Goal: Communication & Community: Answer question/provide support

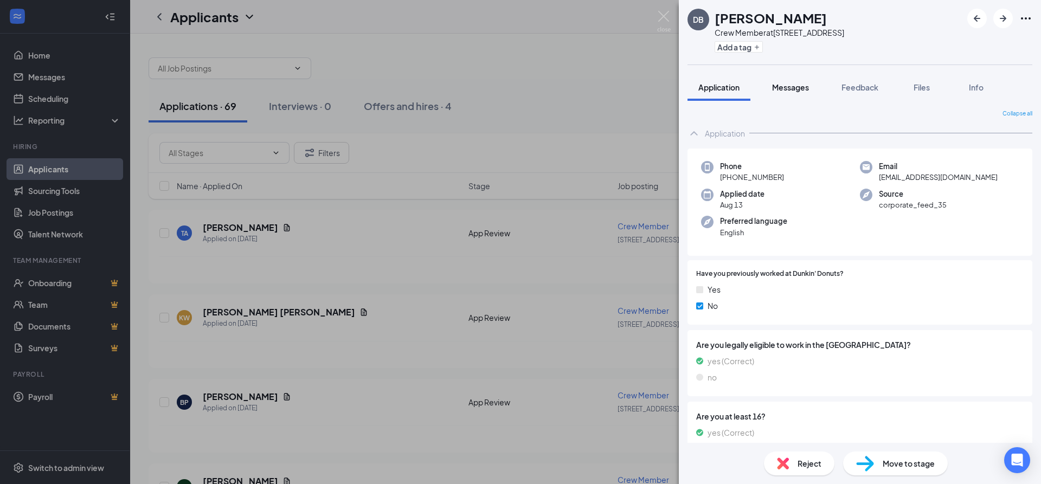
click at [792, 81] on button "Messages" at bounding box center [790, 87] width 59 height 27
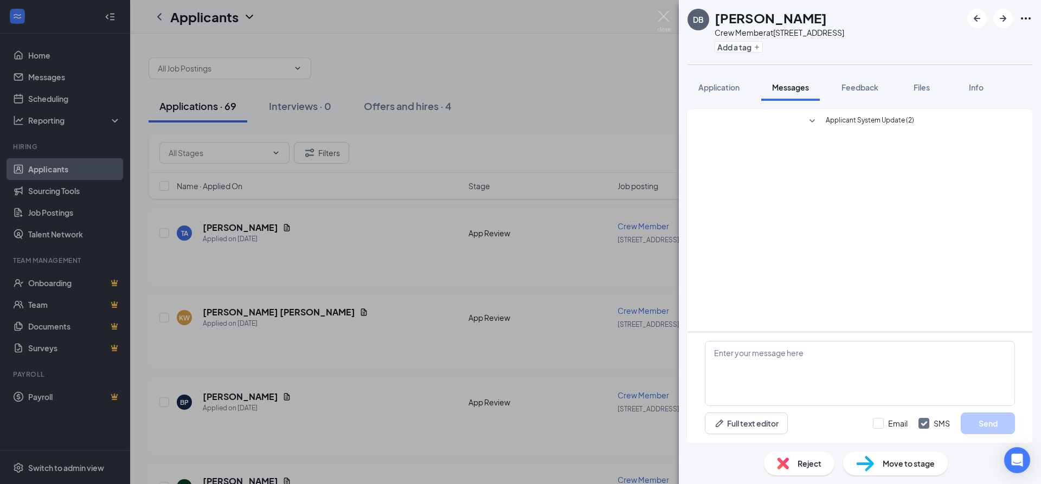
click at [721, 108] on div "Applicant System Update (2) Full text editor Email SMS Send" at bounding box center [860, 272] width 362 height 342
click at [721, 98] on button "Application" at bounding box center [719, 87] width 63 height 27
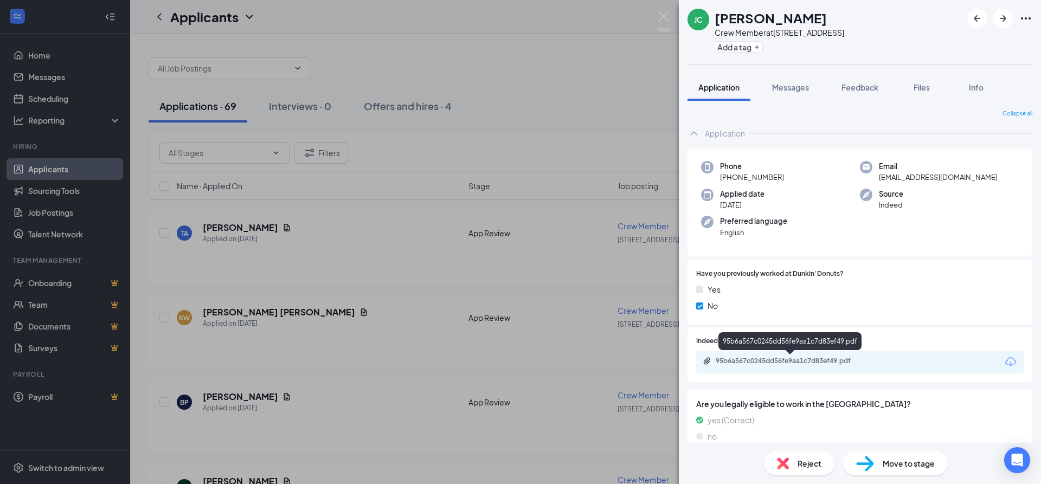
click at [769, 362] on div "95b6a567c0245dd56fe9aa1c7d83ef49.pdf" at bounding box center [792, 361] width 152 height 9
click at [778, 84] on span "Messages" at bounding box center [790, 87] width 37 height 10
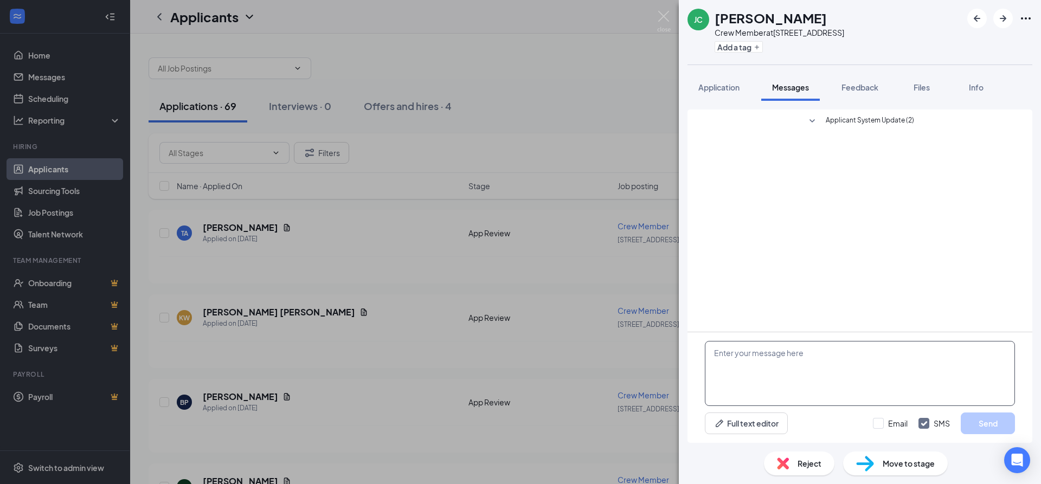
paste textarea "Good morning, My name is Esmeralda, I am the manager at Dunkin located at 3000 …"
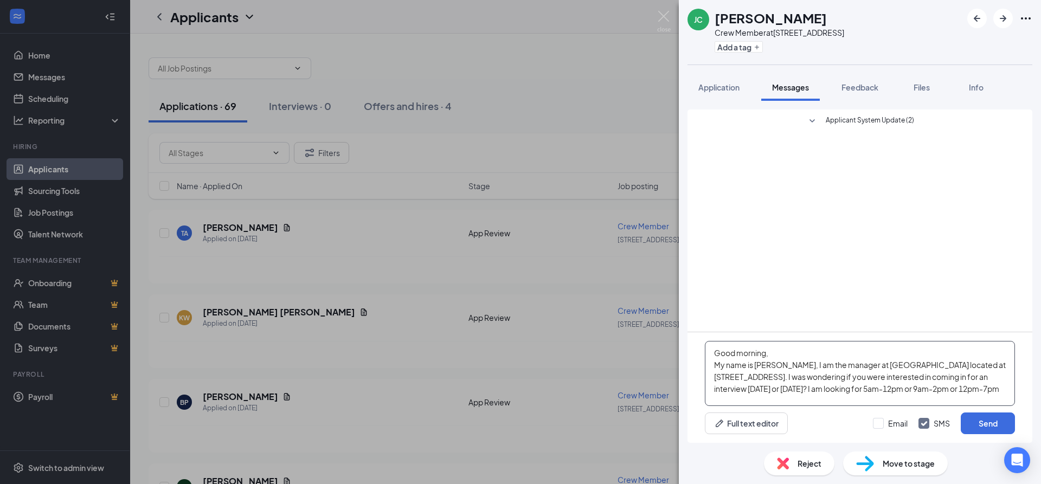
click at [772, 389] on textarea "Good morning, My name is Esmeralda, I am the manager at Dunkin located at 3000 …" at bounding box center [860, 373] width 310 height 65
drag, startPoint x: 761, startPoint y: 388, endPoint x: 711, endPoint y: 383, distance: 50.6
click at [711, 383] on textarea "Good morning, My name is Esmeralda, I am the manager at Dunkin located at 3000 …" at bounding box center [860, 373] width 310 height 65
click at [745, 386] on textarea "Good morning, My name is Esmeralda, I am the manager at Dunkin located at 3000 …" at bounding box center [860, 373] width 310 height 65
click at [836, 389] on textarea "Good morning, My name is [PERSON_NAME], I am the manager at [GEOGRAPHIC_DATA] l…" at bounding box center [860, 373] width 310 height 65
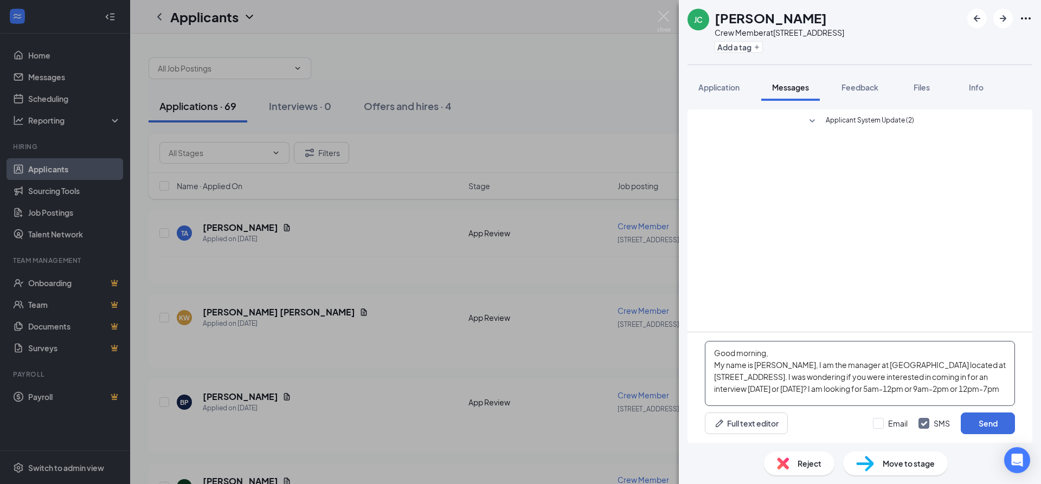
click at [840, 387] on textarea "Good morning, My name is [PERSON_NAME], I am the manager at [GEOGRAPHIC_DATA] l…" at bounding box center [860, 373] width 310 height 65
click at [865, 394] on textarea "Good morning, My name is [PERSON_NAME], I am the manager at [GEOGRAPHIC_DATA] l…" at bounding box center [860, 373] width 310 height 65
type textarea "Good morning, My name is [PERSON_NAME], I am the manager at [GEOGRAPHIC_DATA] l…"
click at [980, 423] on button "Send" at bounding box center [988, 424] width 54 height 22
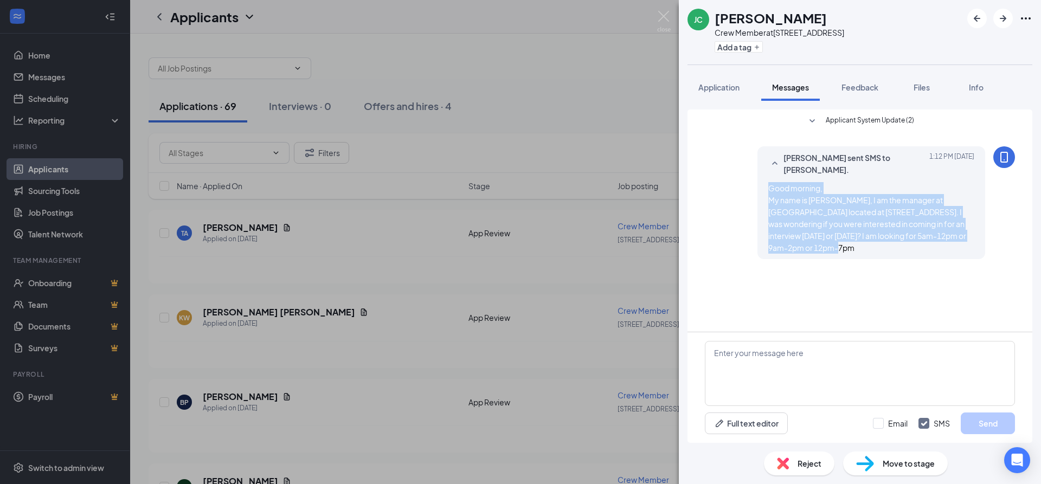
drag, startPoint x: 818, startPoint y: 245, endPoint x: 762, endPoint y: 178, distance: 87.4
click at [762, 178] on div "Karim Ali sent SMS to Jasmine Corona. Today 1:12 PM Good morning, My name is Es…" at bounding box center [872, 202] width 228 height 113
copy span "Good morning, My name is [PERSON_NAME], I am the manager at [GEOGRAPHIC_DATA] l…"
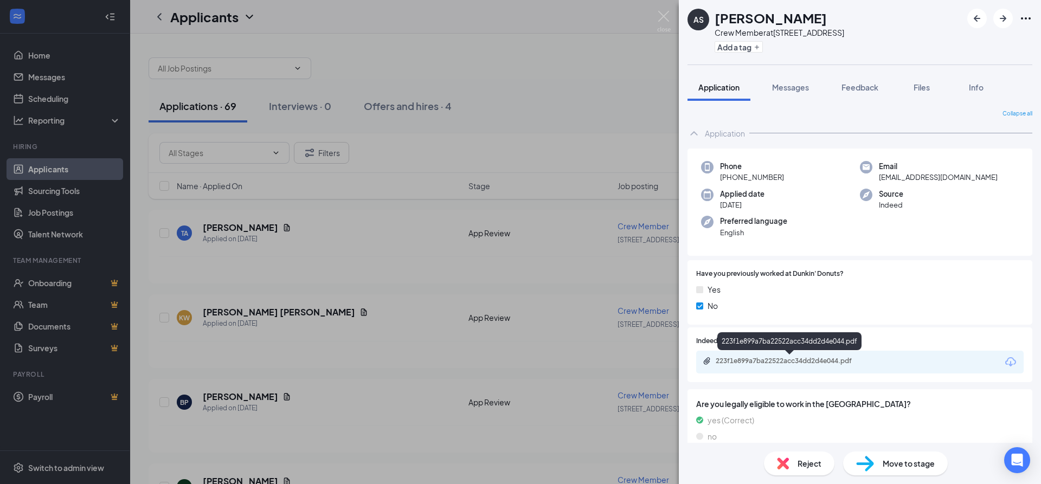
click at [836, 359] on div "223f1e899a7ba22522acc34dd2d4e044.pdf" at bounding box center [792, 361] width 152 height 9
click at [766, 97] on button "Messages" at bounding box center [790, 87] width 59 height 27
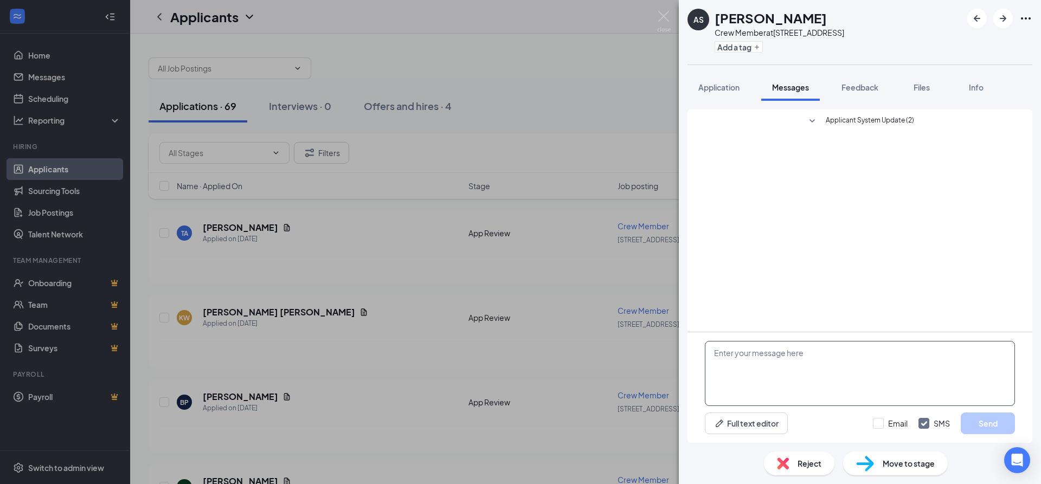
paste textarea "Good morning, My name is [PERSON_NAME], I am the manager at [GEOGRAPHIC_DATA] l…"
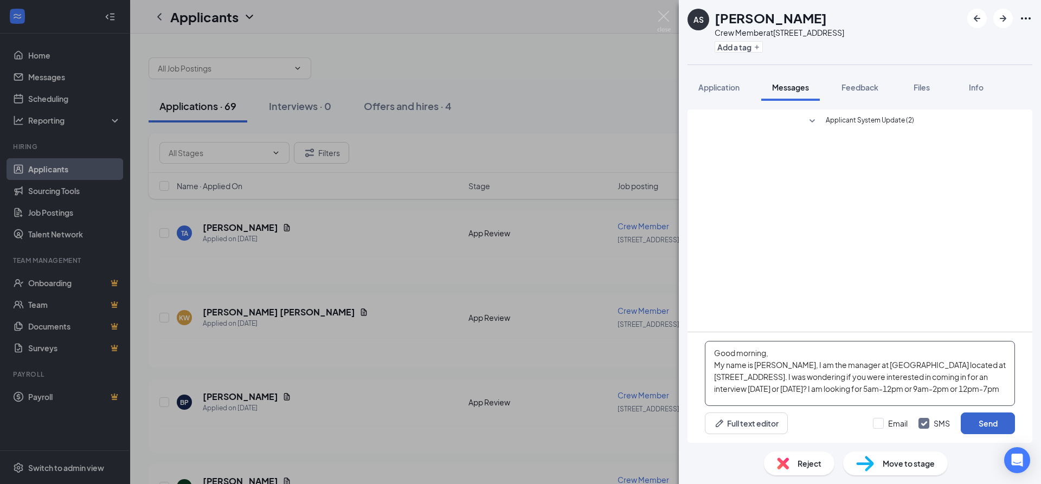
type textarea "Good morning, My name is [PERSON_NAME], I am the manager at [GEOGRAPHIC_DATA] l…"
click at [987, 422] on button "Send" at bounding box center [988, 424] width 54 height 22
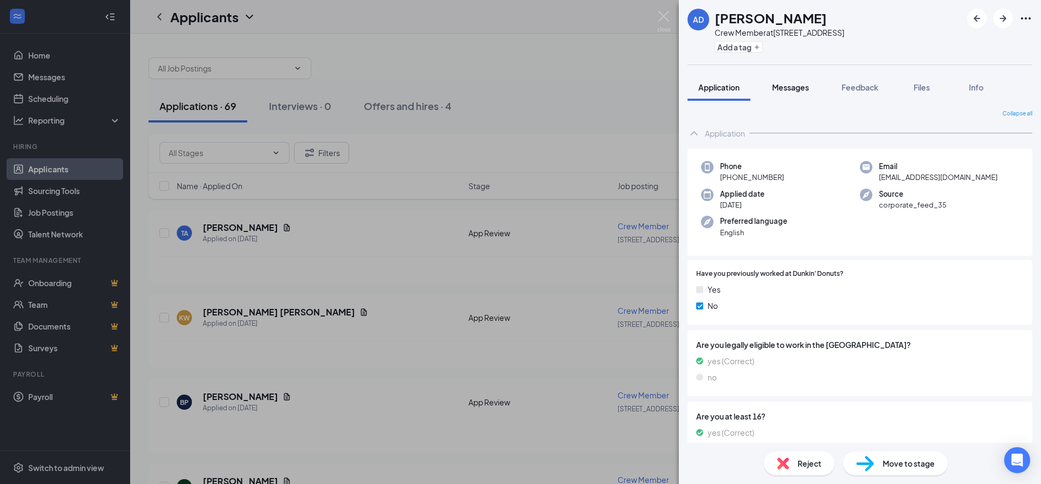
click at [781, 92] on span "Messages" at bounding box center [790, 87] width 37 height 10
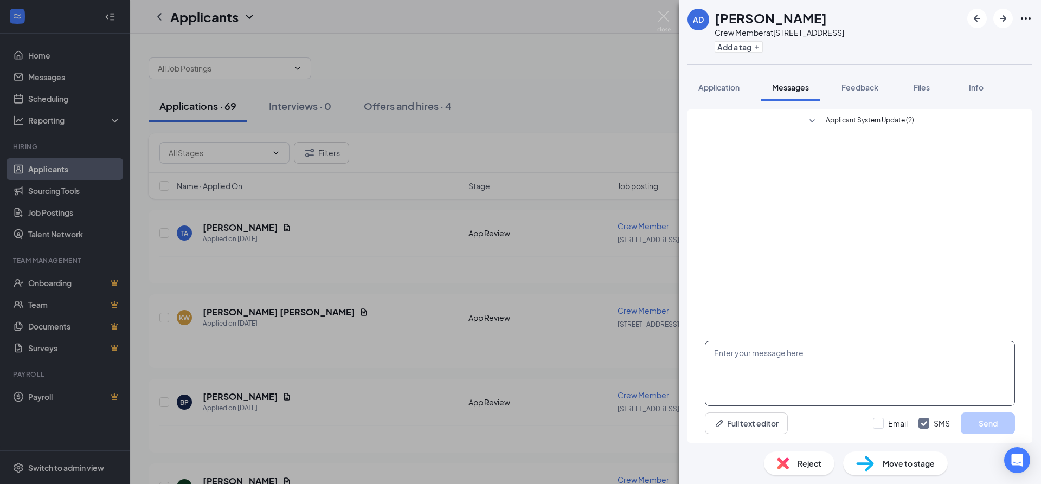
paste textarea "Good morning, My name is [PERSON_NAME], I am the manager at [GEOGRAPHIC_DATA] l…"
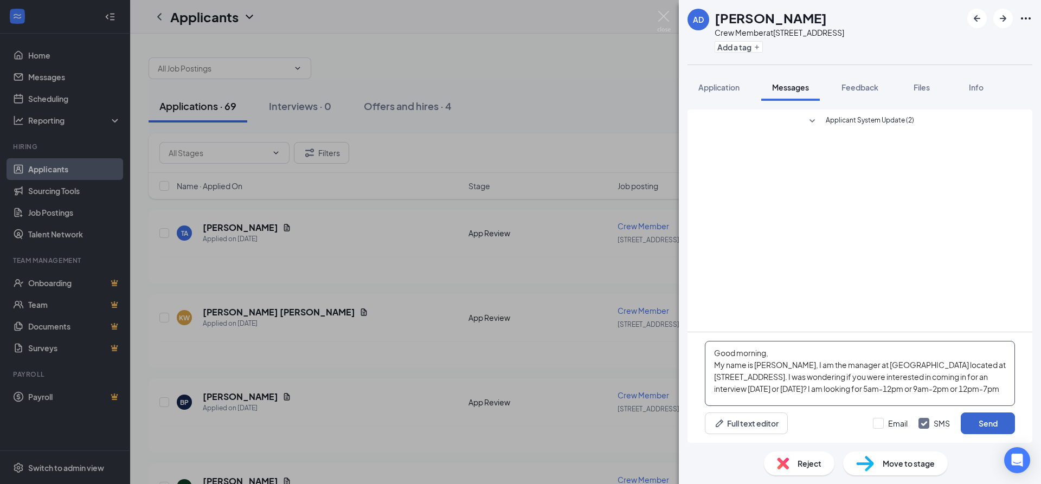
type textarea "Good morning, My name is [PERSON_NAME], I am the manager at [GEOGRAPHIC_DATA] l…"
click at [973, 413] on button "Send" at bounding box center [988, 424] width 54 height 22
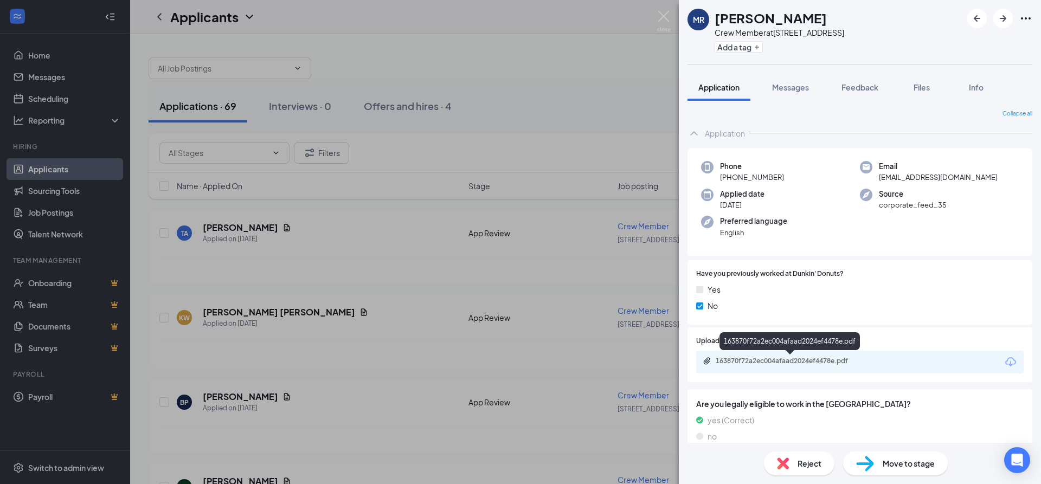
click at [846, 358] on div "163870f72a2ec004afaad2024ef4478e.pdf" at bounding box center [792, 361] width 152 height 9
click at [784, 81] on button "Messages" at bounding box center [790, 87] width 59 height 27
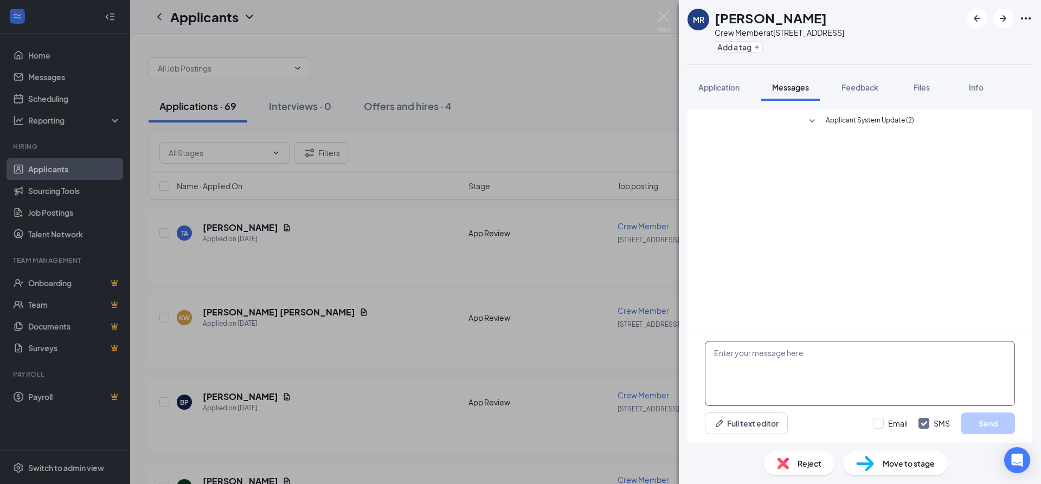
paste textarea "Good morning, My name is [PERSON_NAME], I am the manager at [GEOGRAPHIC_DATA] l…"
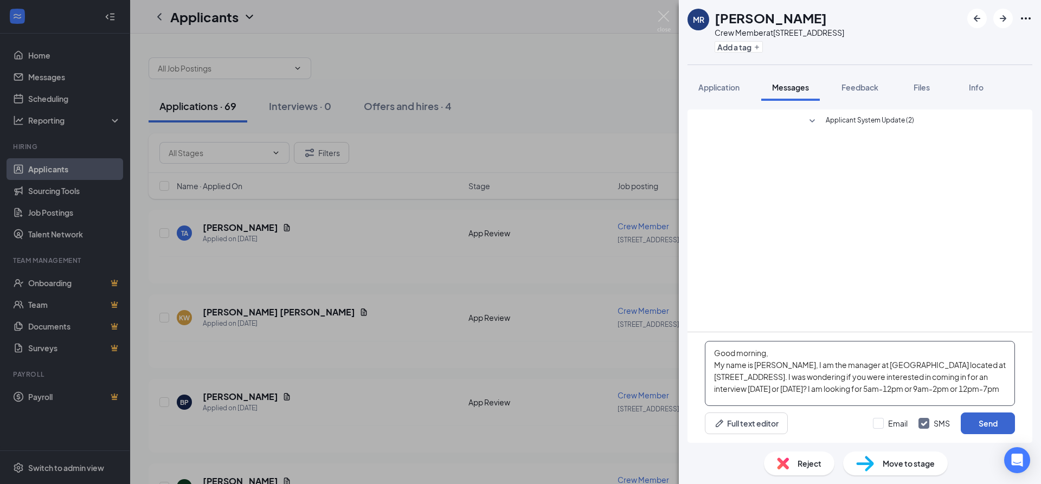
type textarea "Good morning, My name is [PERSON_NAME], I am the manager at [GEOGRAPHIC_DATA] l…"
click at [999, 424] on button "Send" at bounding box center [988, 424] width 54 height 22
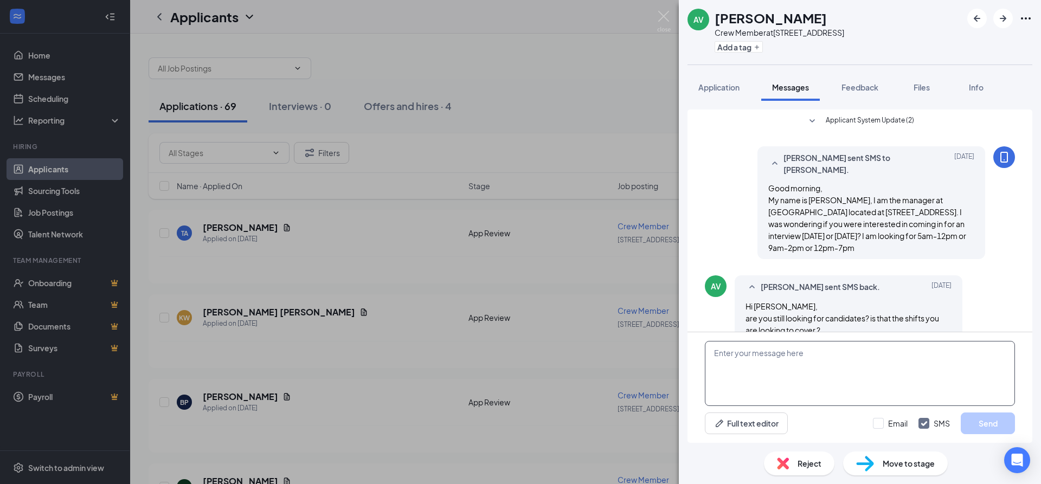
click at [846, 356] on textarea at bounding box center [860, 373] width 310 height 65
paste textarea "Good morning, My name is [PERSON_NAME], I am the manager at [GEOGRAPHIC_DATA] l…"
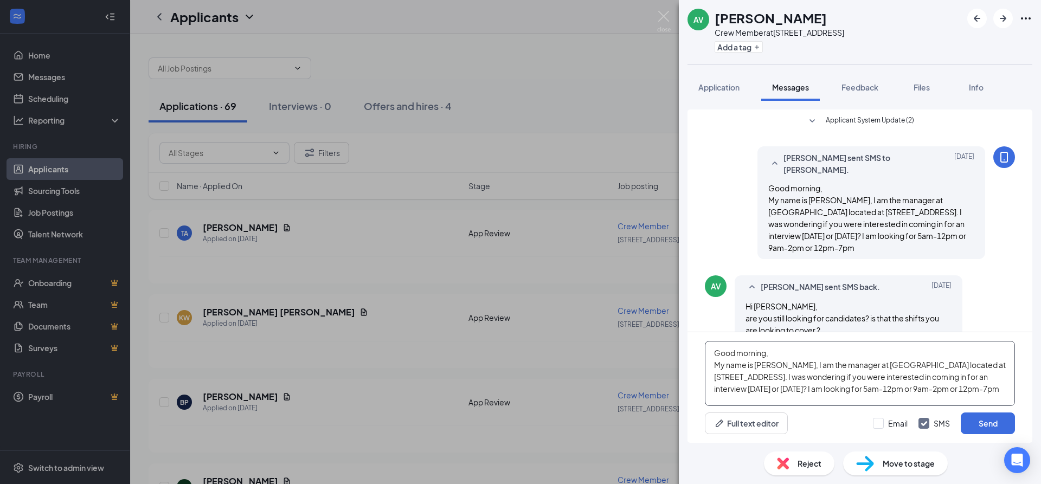
drag, startPoint x: 736, startPoint y: 379, endPoint x: 698, endPoint y: 343, distance: 52.6
click at [705, 343] on textarea "Good morning, My name is [PERSON_NAME], I am the manager at [GEOGRAPHIC_DATA] l…" at bounding box center [860, 373] width 310 height 65
type textarea "Good morning, My name is [PERSON_NAME], I am the manager at [GEOGRAPHIC_DATA] l…"
click at [978, 423] on button "Send" at bounding box center [988, 424] width 54 height 22
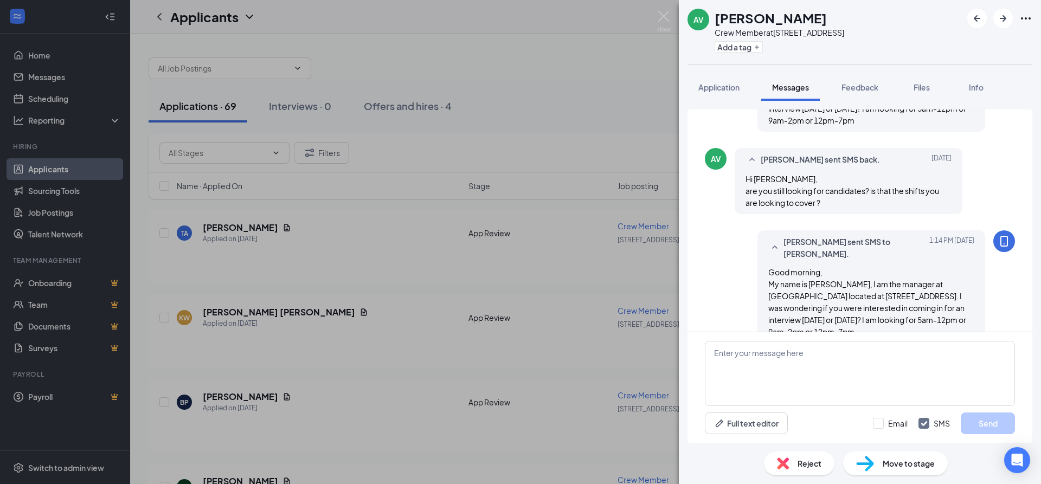
scroll to position [128, 0]
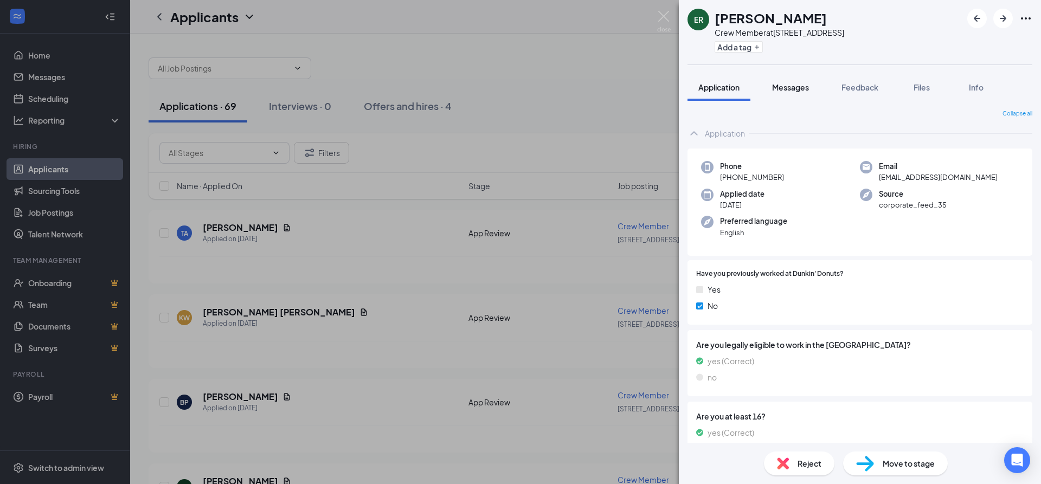
click at [801, 94] on button "Messages" at bounding box center [790, 87] width 59 height 27
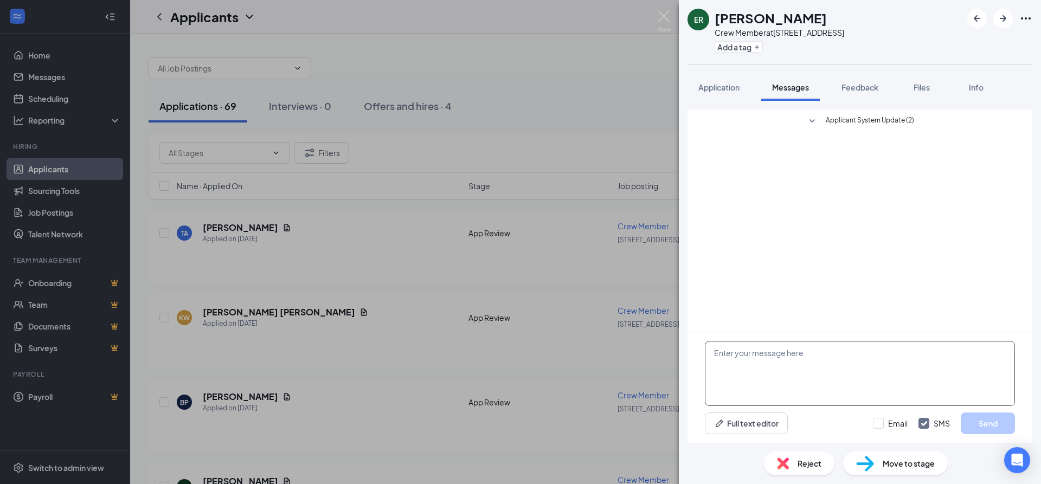
click at [741, 398] on textarea at bounding box center [860, 373] width 310 height 65
paste textarea "Good morning, My name is [PERSON_NAME], I am the manager at [GEOGRAPHIC_DATA] l…"
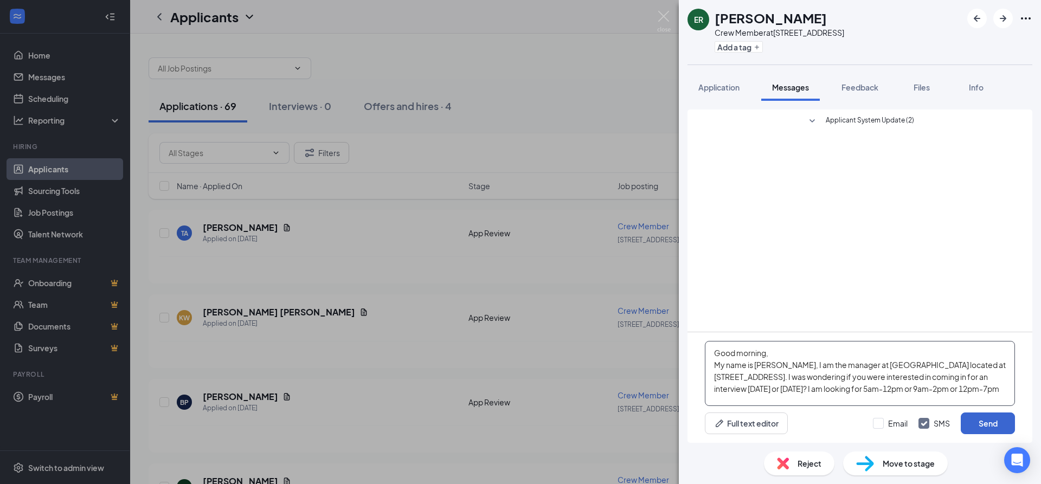
type textarea "Good morning, My name is [PERSON_NAME], I am the manager at [GEOGRAPHIC_DATA] l…"
click at [981, 417] on button "Send" at bounding box center [988, 424] width 54 height 22
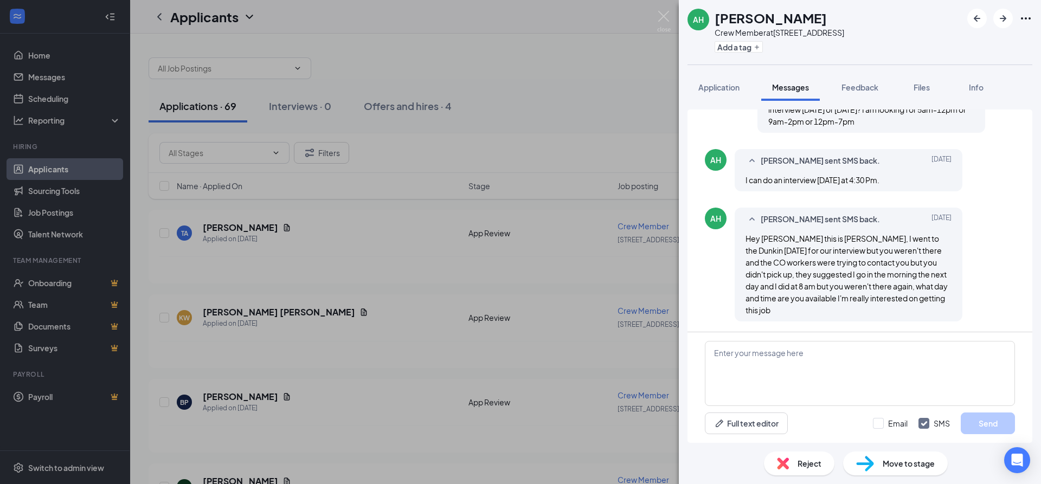
scroll to position [127, 0]
click at [815, 334] on div "Full text editor Email SMS Send" at bounding box center [860, 387] width 345 height 111
click at [814, 359] on textarea at bounding box center [860, 373] width 310 height 65
type textarea "I am not available past noon.Are you still in highschool?"
click at [985, 419] on button "Send" at bounding box center [988, 424] width 54 height 22
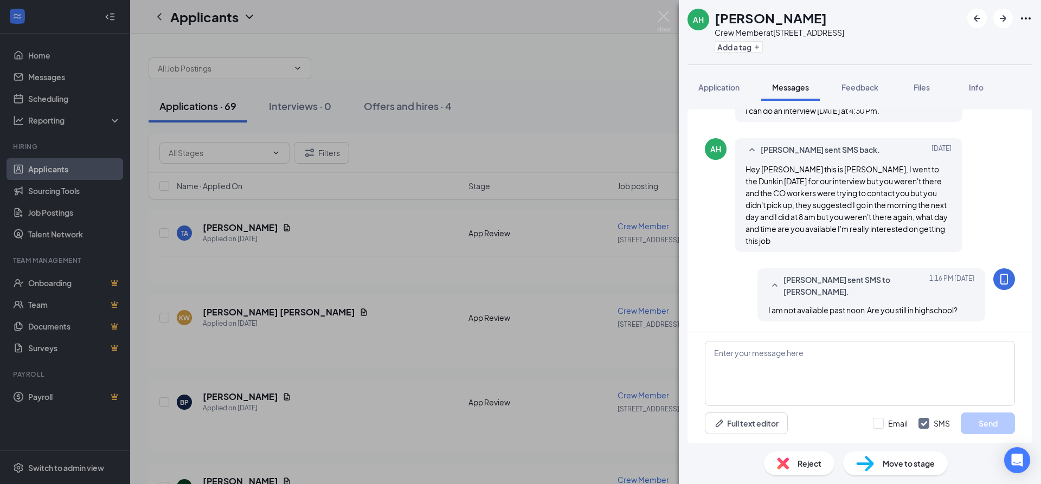
scroll to position [196, 0]
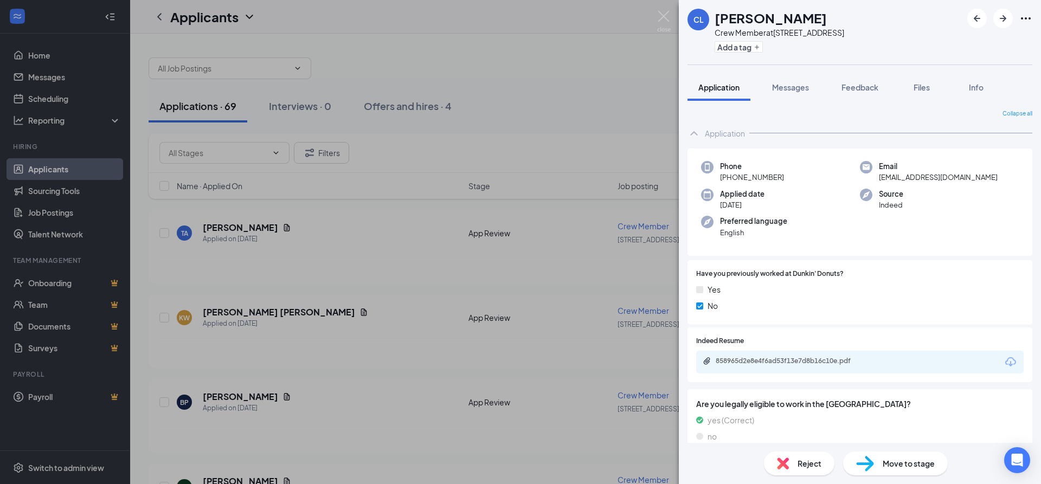
click at [789, 355] on div "858965d2e8e4f6ad53f13e7d8b16c10e.pdf" at bounding box center [860, 362] width 328 height 23
click at [787, 360] on div "858965d2e8e4f6ad53f13e7d8b16c10e.pdf" at bounding box center [792, 361] width 152 height 9
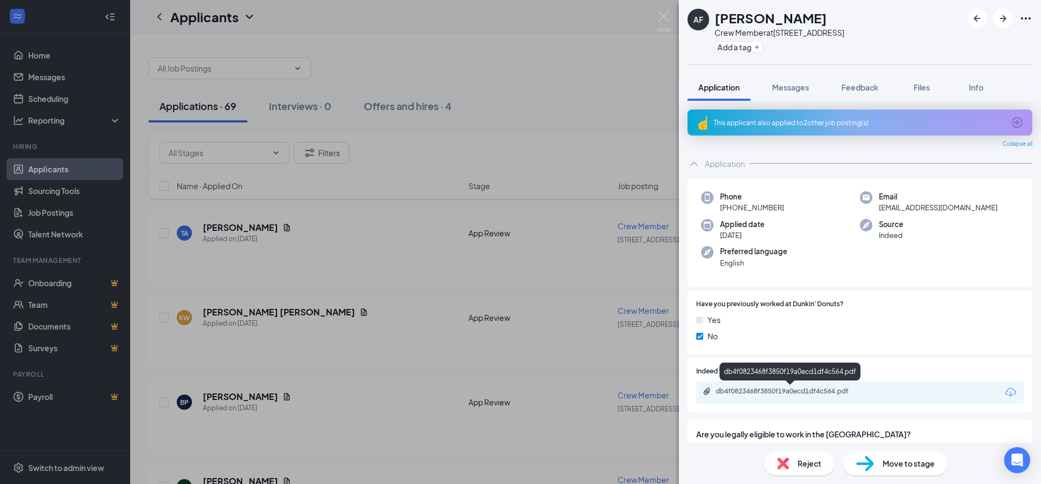
click at [863, 389] on div "db4f0823468f3850f19a0ecd1df4c564.pdf" at bounding box center [792, 391] width 152 height 9
click at [786, 95] on button "Messages" at bounding box center [790, 87] width 59 height 27
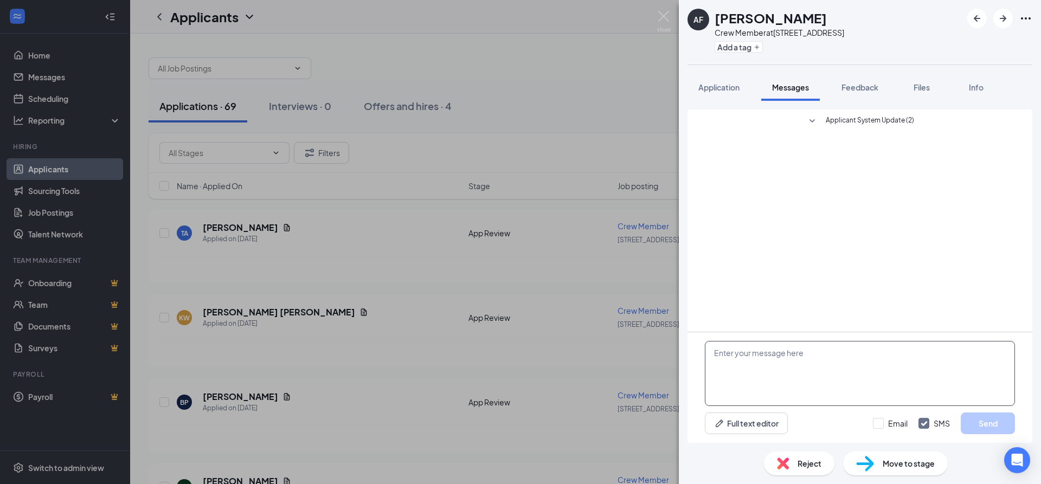
paste textarea "Good morning, My name is [PERSON_NAME], I am the manager at [GEOGRAPHIC_DATA] l…"
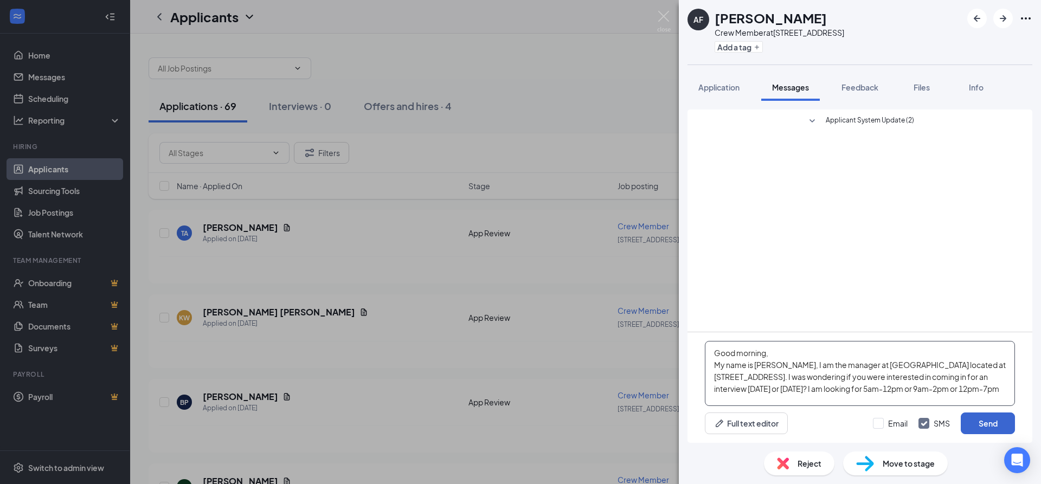
type textarea "Good morning, My name is [PERSON_NAME], I am the manager at [GEOGRAPHIC_DATA] l…"
click at [971, 420] on button "Send" at bounding box center [988, 424] width 54 height 22
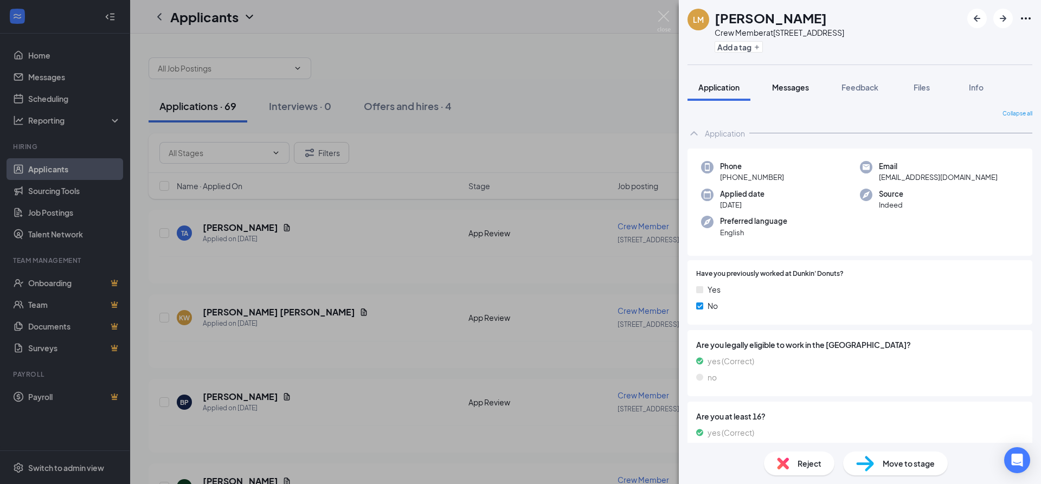
click at [806, 85] on span "Messages" at bounding box center [790, 87] width 37 height 10
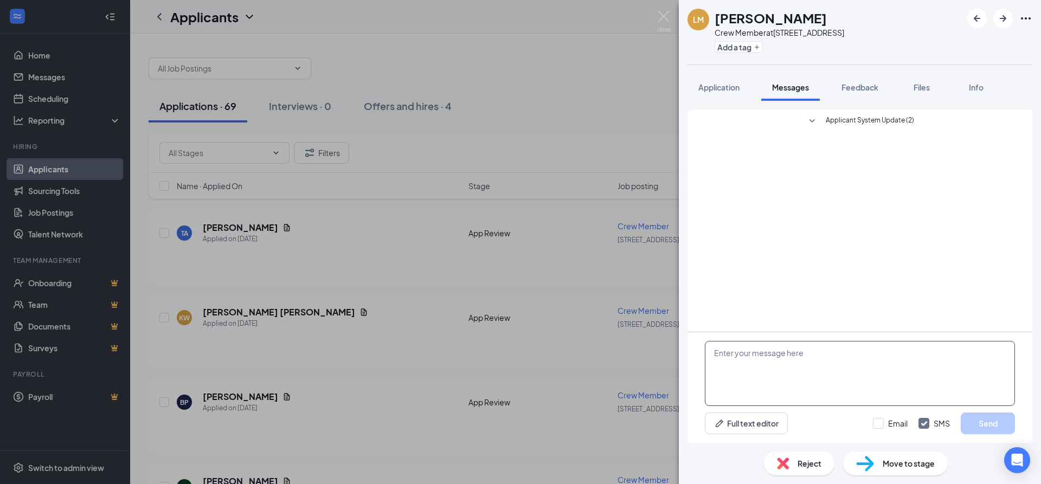
paste textarea "Good morning, My name is [PERSON_NAME], I am the manager at [GEOGRAPHIC_DATA] l…"
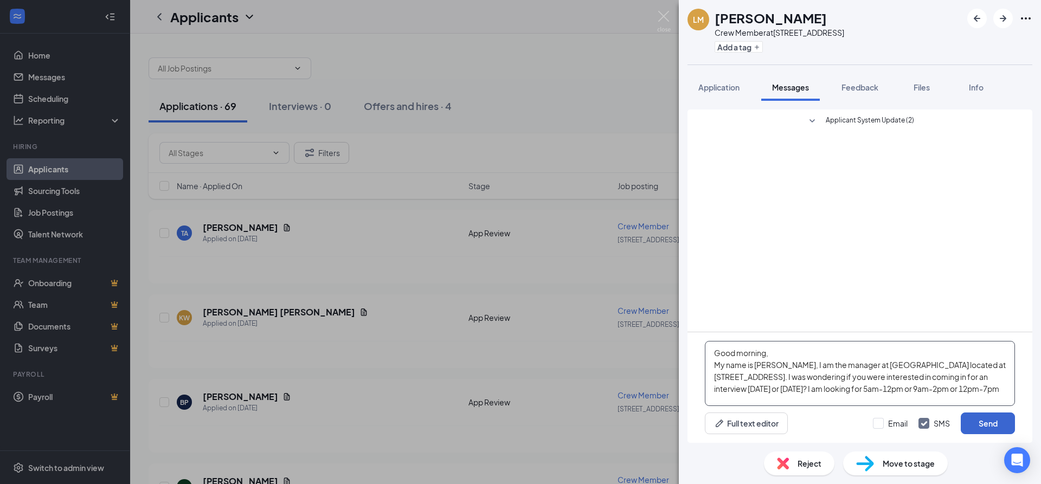
type textarea "Good morning, My name is [PERSON_NAME], I am the manager at [GEOGRAPHIC_DATA] l…"
click at [978, 419] on button "Send" at bounding box center [988, 424] width 54 height 22
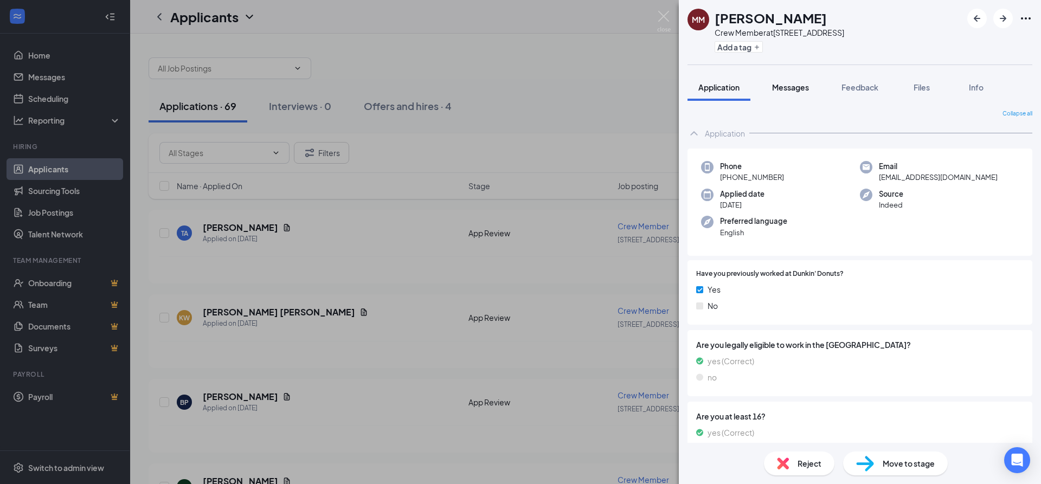
click at [791, 92] on div "Messages" at bounding box center [790, 87] width 37 height 11
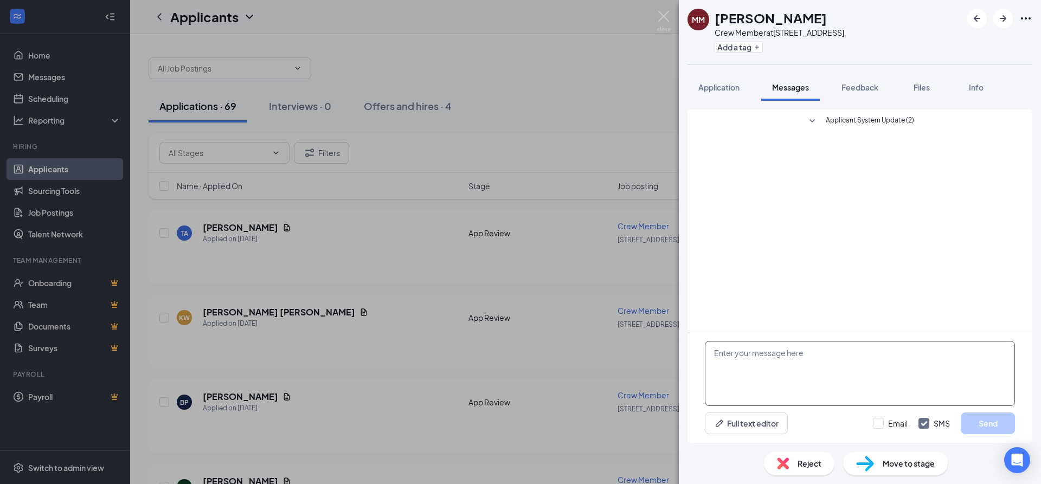
paste textarea "Good morning, My name is Esmeralda, I am the manager at Dunkin located at 3000 …"
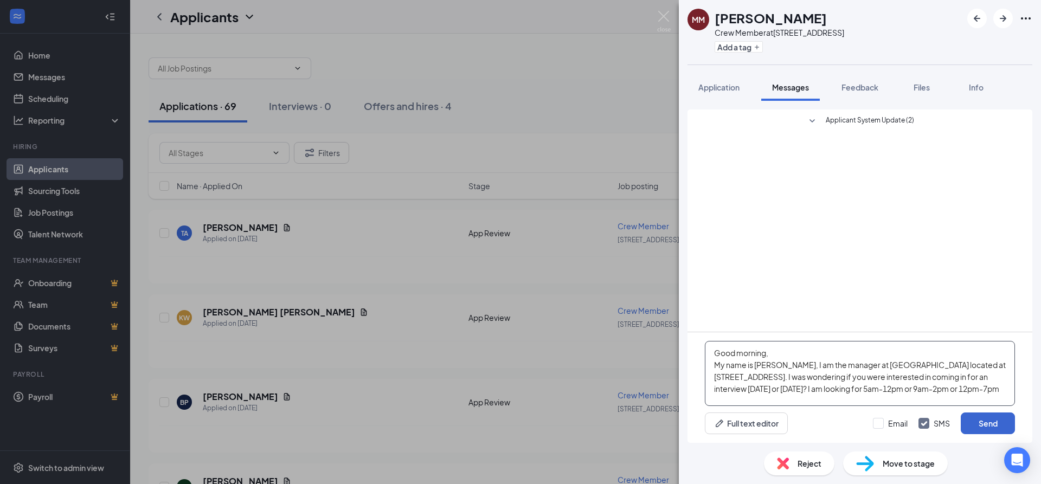
type textarea "Good morning, My name is Esmeralda, I am the manager at Dunkin located at 3000 …"
click at [1003, 428] on button "Send" at bounding box center [988, 424] width 54 height 22
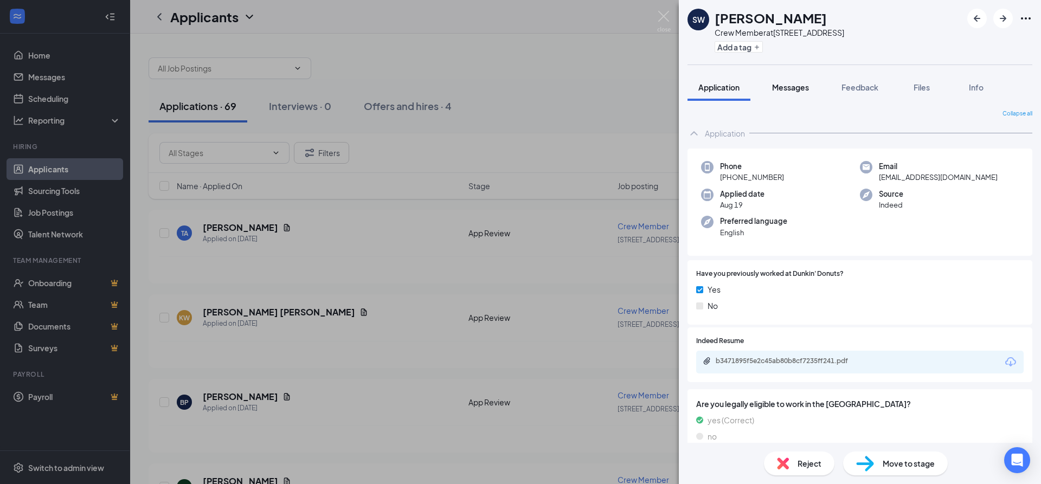
click at [789, 84] on span "Messages" at bounding box center [790, 87] width 37 height 10
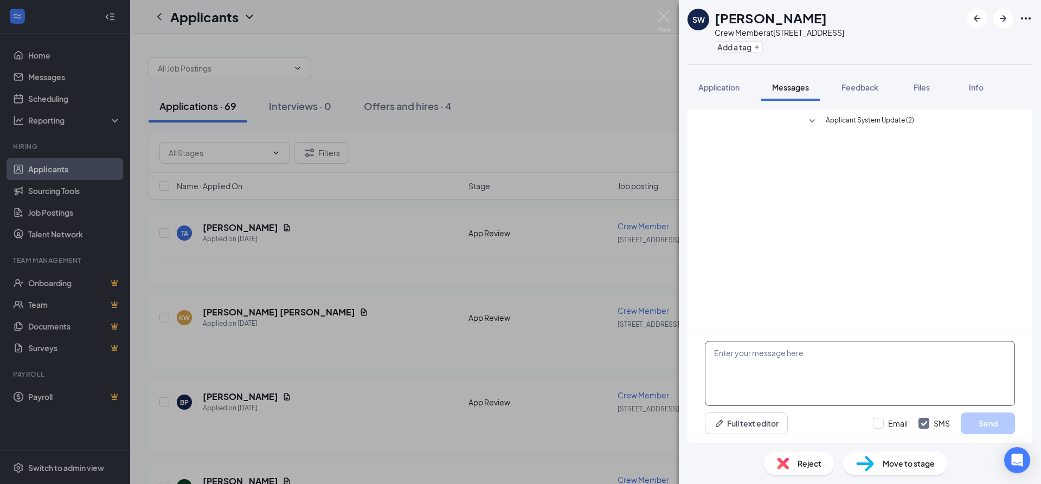
paste textarea "Good morning, My name is [PERSON_NAME], I am the manager at [GEOGRAPHIC_DATA] l…"
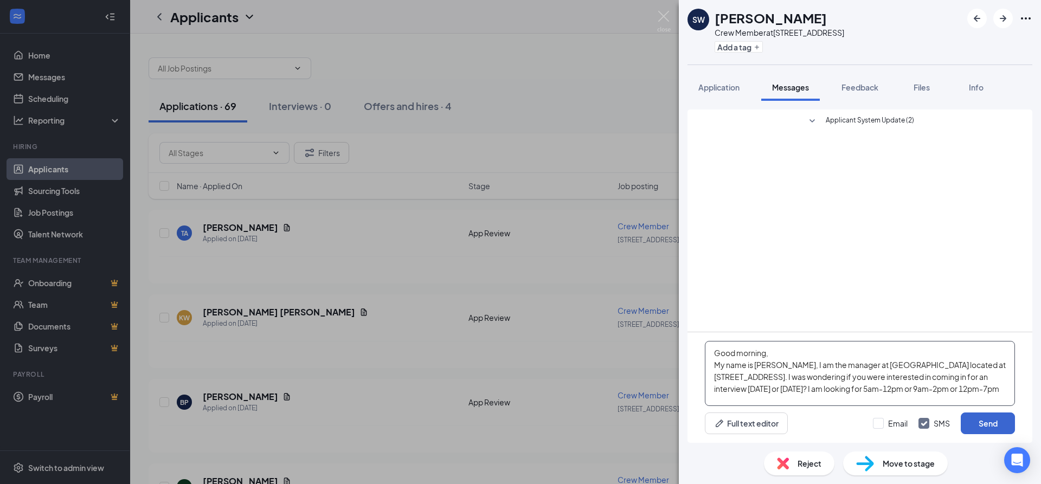
type textarea "Good morning, My name is Esmeralda, I am the manager at Dunkin located at 3000 …"
click at [997, 417] on button "Send" at bounding box center [988, 424] width 54 height 22
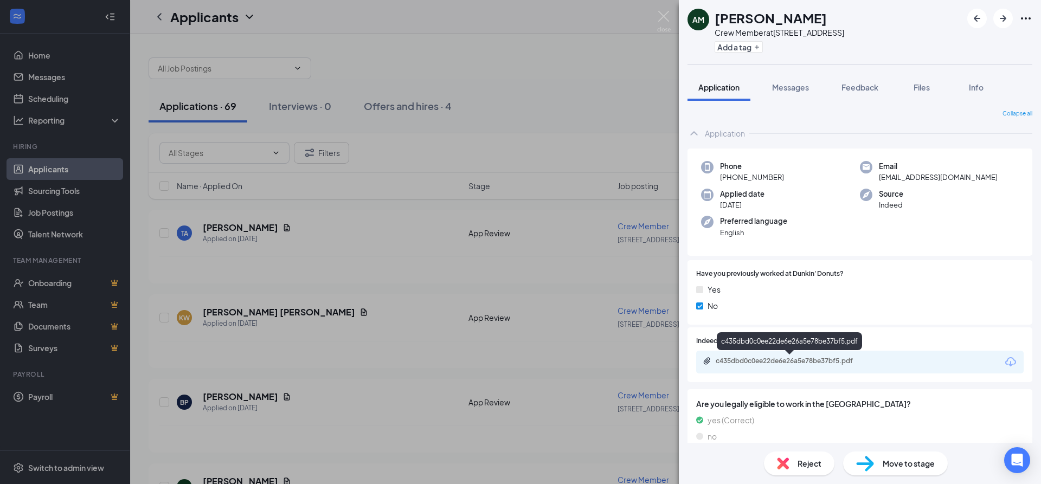
click at [874, 363] on div "c435dbd0c0ee22de6e26a5e78be37bf5.pdf" at bounding box center [791, 361] width 176 height 9
click at [790, 94] on button "Messages" at bounding box center [790, 87] width 59 height 27
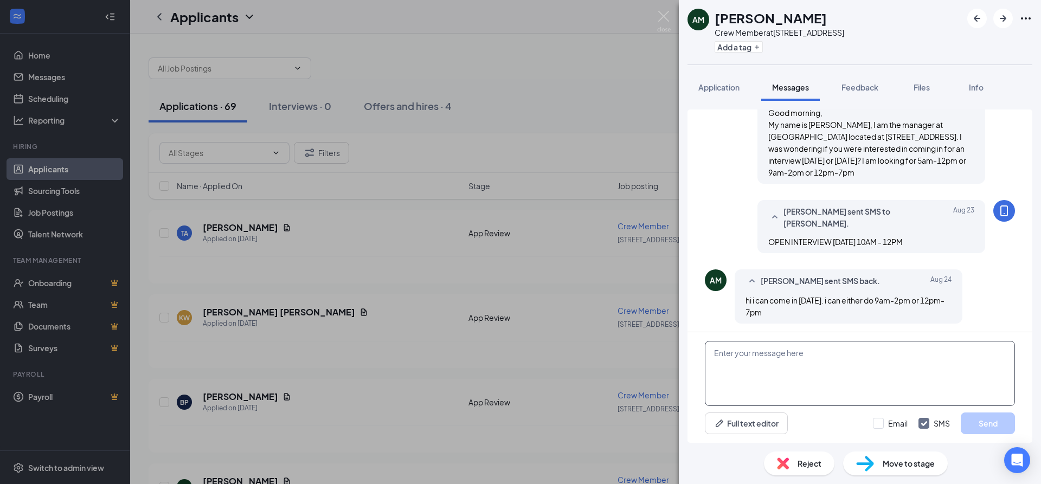
click at [790, 355] on textarea at bounding box center [860, 373] width 310 height 65
click at [708, 314] on div "AM Andrew Monshau sent SMS back. Aug 24 hi i can come in on thursday. i can eit…" at bounding box center [860, 297] width 310 height 60
click at [749, 376] on textarea at bounding box center [860, 373] width 310 height 65
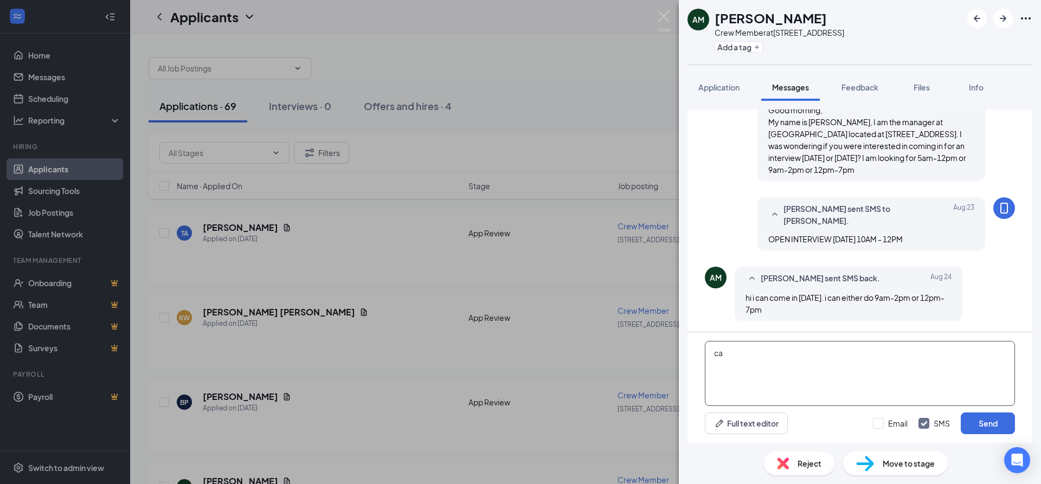
type textarea "c"
type textarea "I can interview you on thursday at 10:45am"
click at [988, 426] on button "Send" at bounding box center [988, 424] width 54 height 22
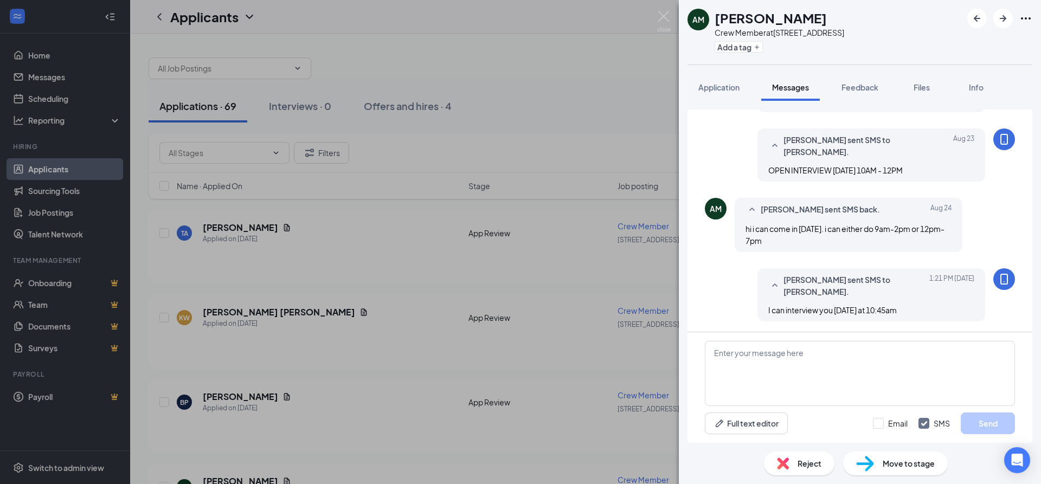
scroll to position [277, 0]
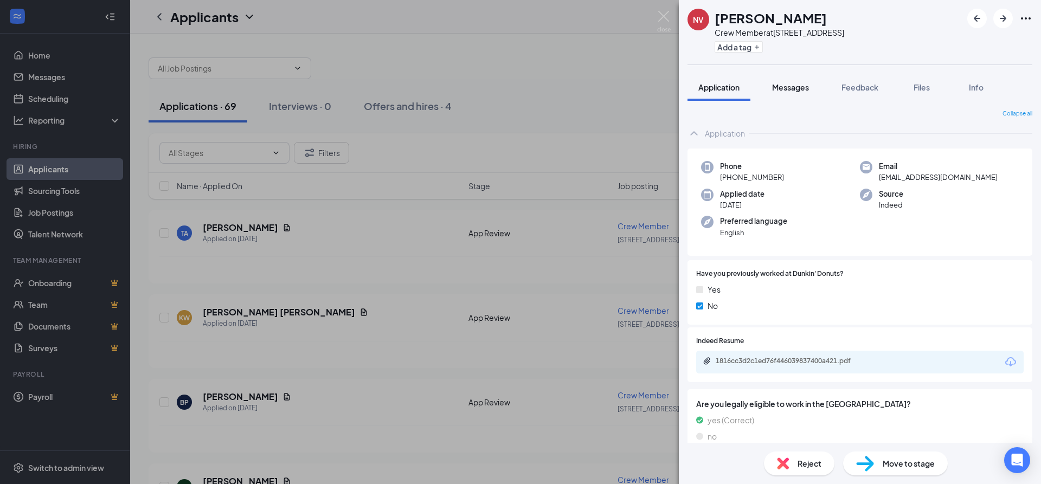
click at [780, 92] on span "Messages" at bounding box center [790, 87] width 37 height 10
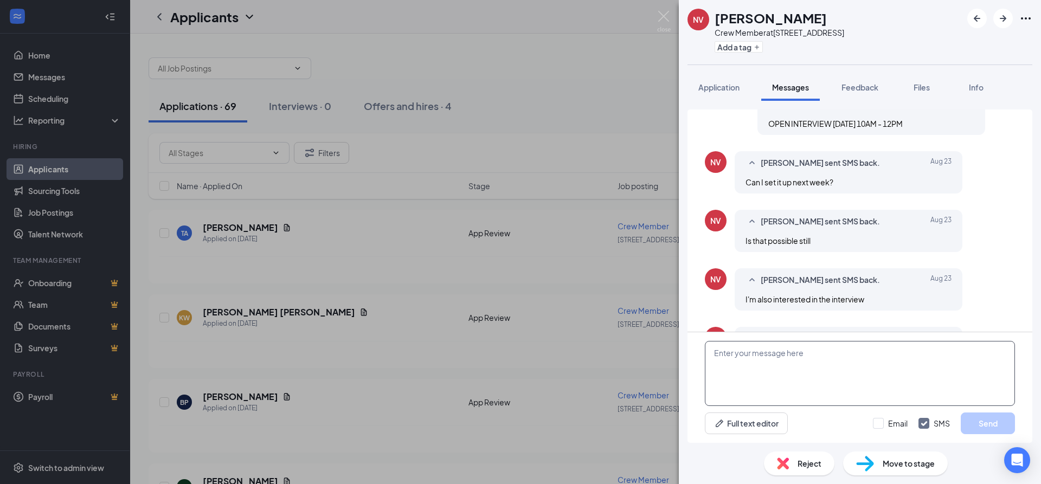
scroll to position [572, 0]
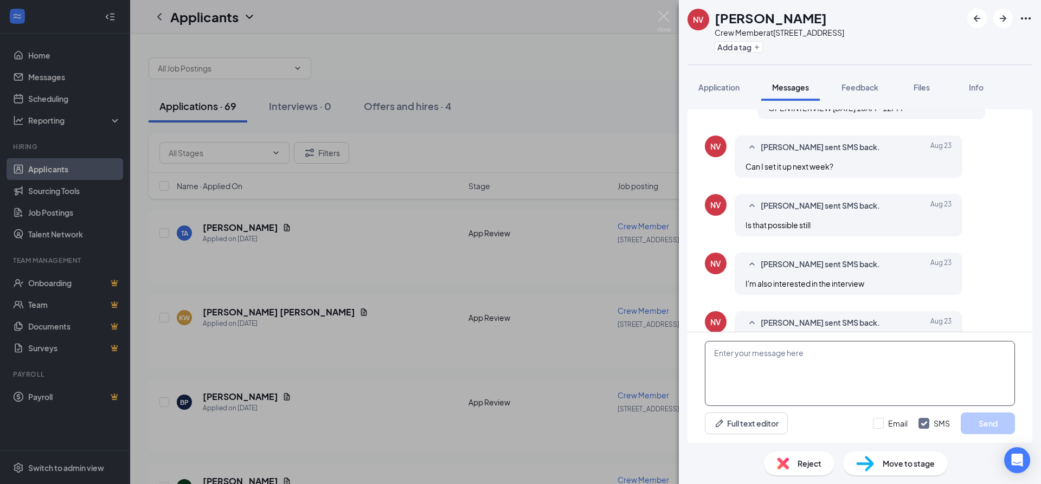
click at [810, 367] on textarea at bounding box center [860, 373] width 310 height 65
click at [746, 352] on textarea "I can intrview you on thursday at 11am" at bounding box center [860, 373] width 310 height 65
type textarea "I can interview you on thursday at 11am"
click at [979, 427] on button "Send" at bounding box center [988, 424] width 54 height 22
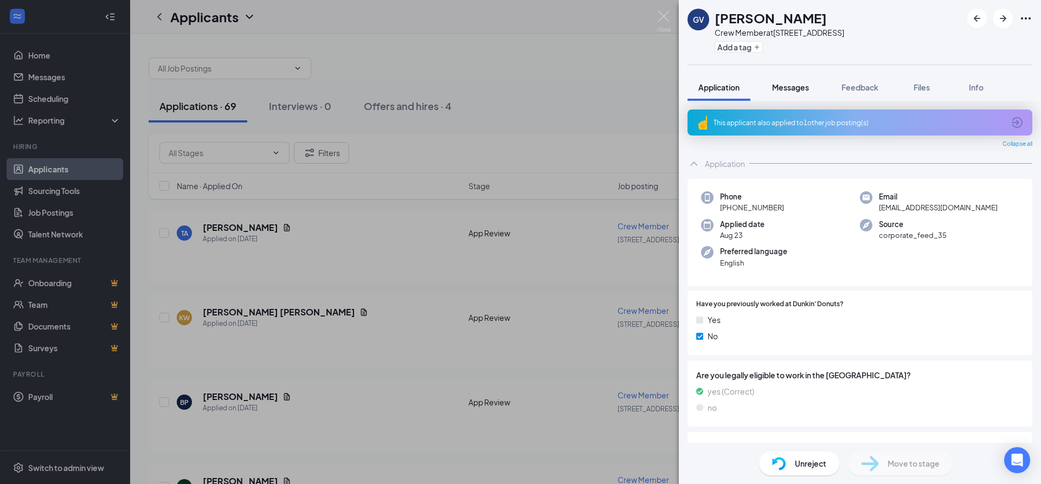
click at [791, 88] on span "Messages" at bounding box center [790, 87] width 37 height 10
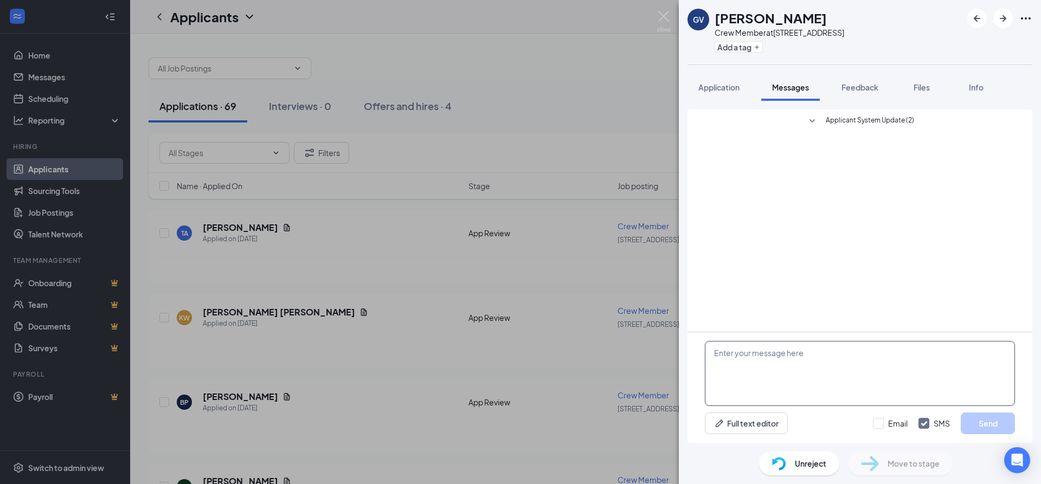
click at [825, 367] on textarea at bounding box center [860, 373] width 310 height 65
paste textarea "Good morning, My name is [PERSON_NAME], I am the manager at [GEOGRAPHIC_DATA] l…"
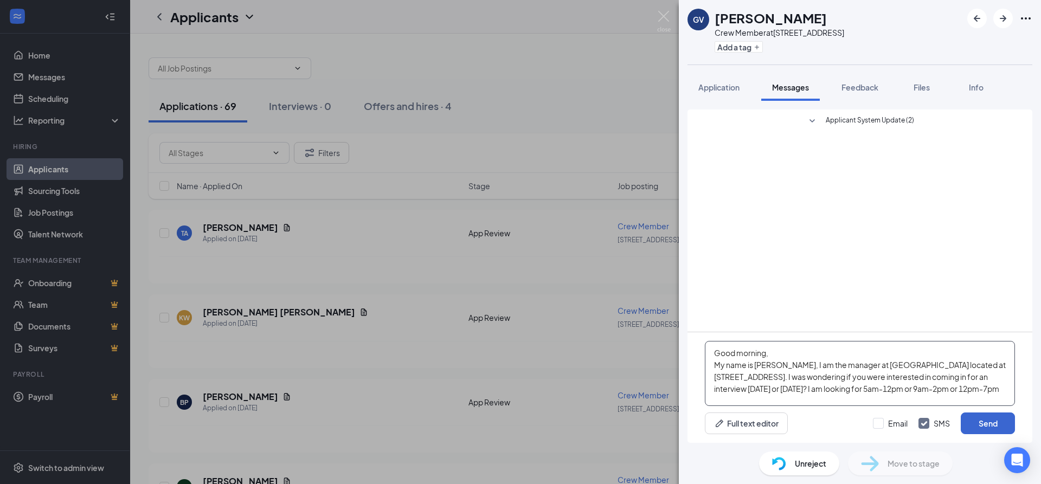
type textarea "Good morning, My name is [PERSON_NAME], I am the manager at [GEOGRAPHIC_DATA] l…"
click at [989, 426] on button "Send" at bounding box center [988, 424] width 54 height 22
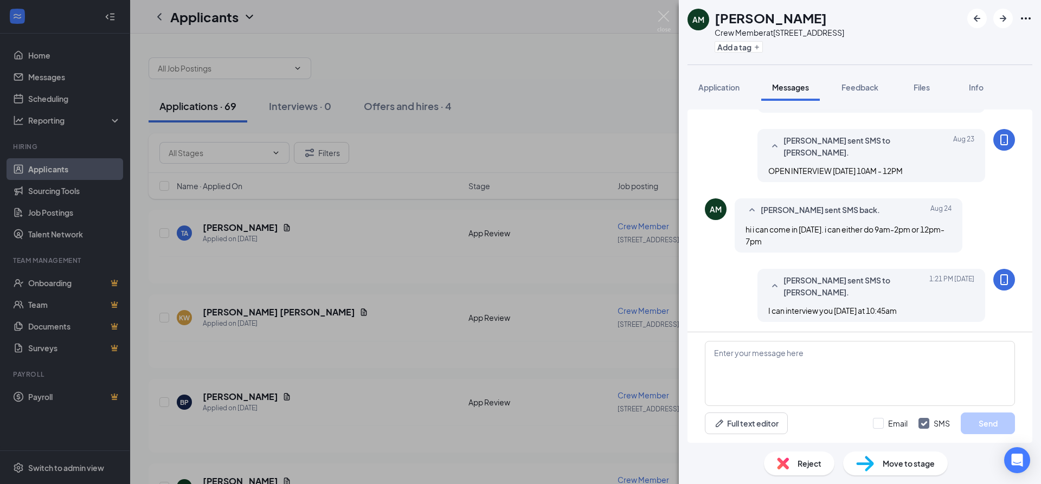
scroll to position [277, 0]
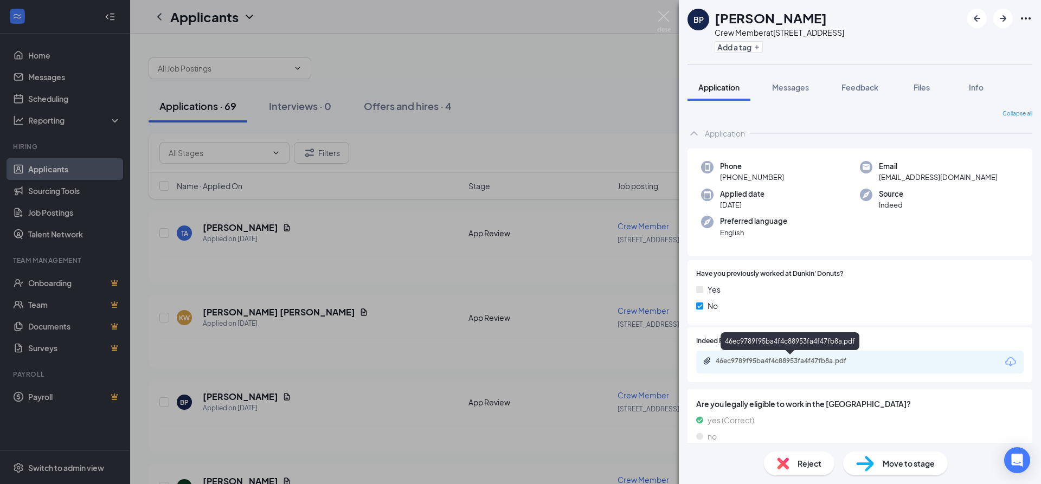
click at [763, 361] on div "46ec9789f95ba4f4c88953fa4f47fb8a.pdf" at bounding box center [792, 361] width 152 height 9
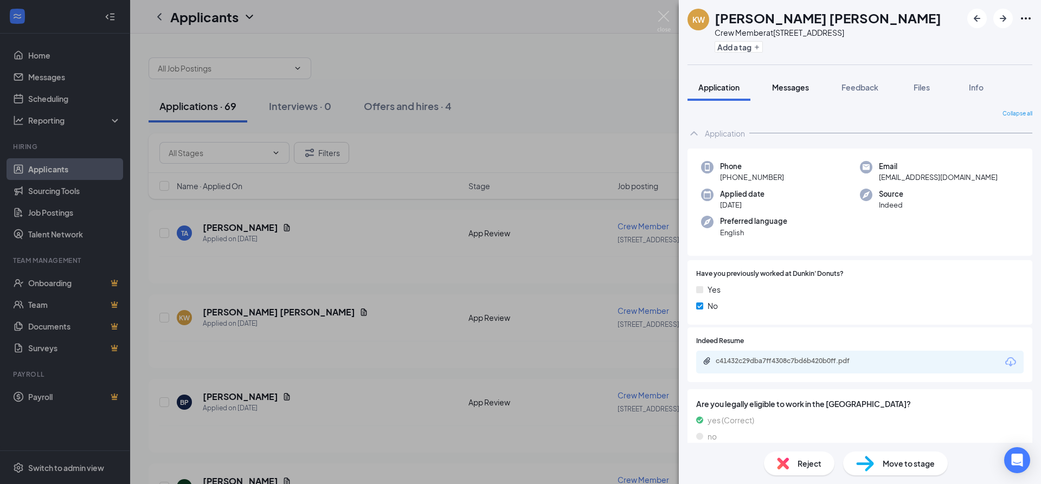
click at [796, 90] on span "Messages" at bounding box center [790, 87] width 37 height 10
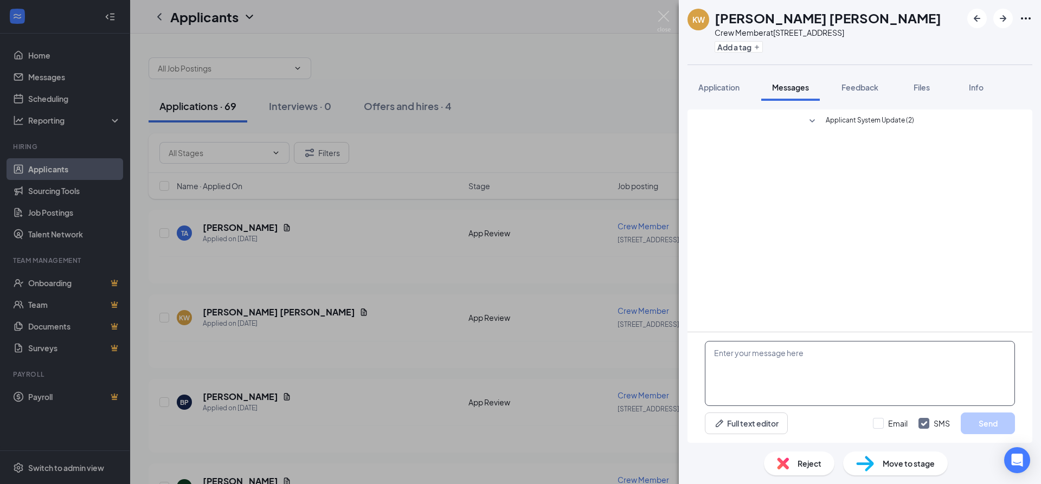
paste textarea "Good morning, My name is [PERSON_NAME], I am the manager at [GEOGRAPHIC_DATA] l…"
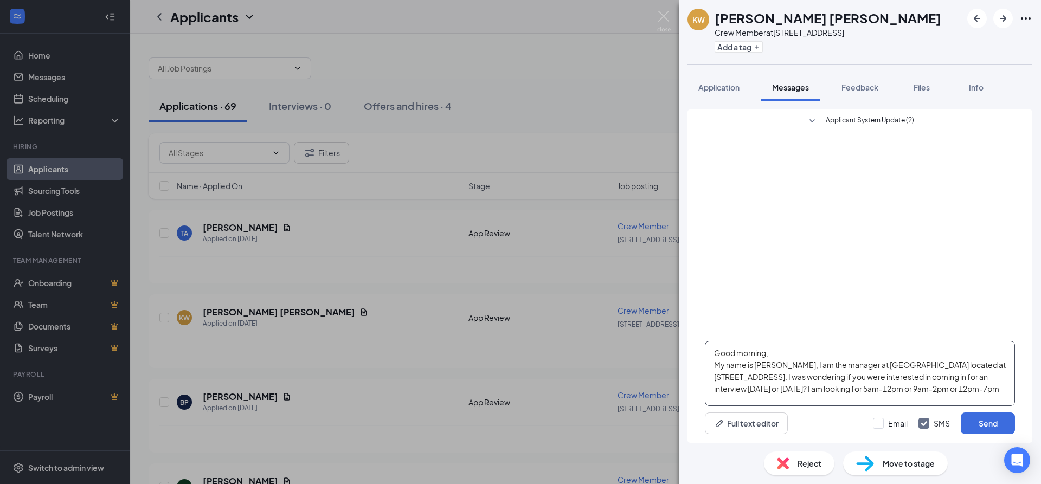
type textarea "Good morning, My name is [PERSON_NAME], I am the manager at [GEOGRAPHIC_DATA] l…"
click at [959, 426] on div "Email SMS Send" at bounding box center [944, 424] width 142 height 22
click at [967, 424] on button "Send" at bounding box center [988, 424] width 54 height 22
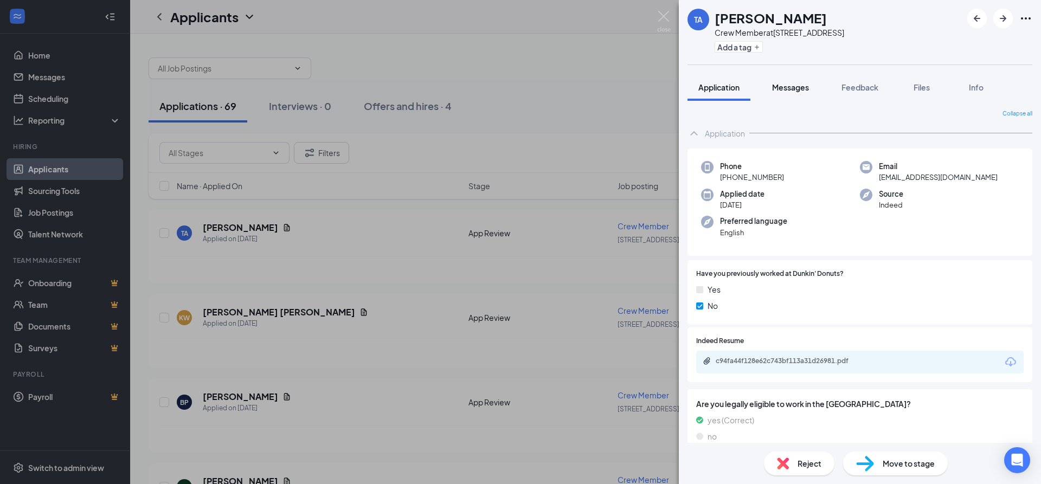
click at [790, 91] on span "Messages" at bounding box center [790, 87] width 37 height 10
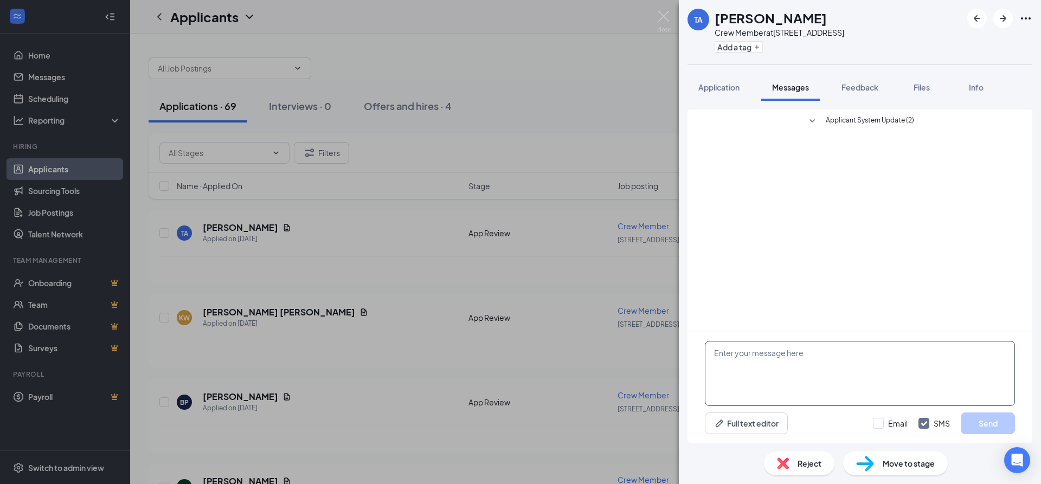
click at [804, 379] on textarea at bounding box center [860, 373] width 310 height 65
click at [757, 349] on textarea at bounding box center [860, 373] width 310 height 65
paste textarea "Good morning, My name is [PERSON_NAME], I am the manager at [GEOGRAPHIC_DATA] l…"
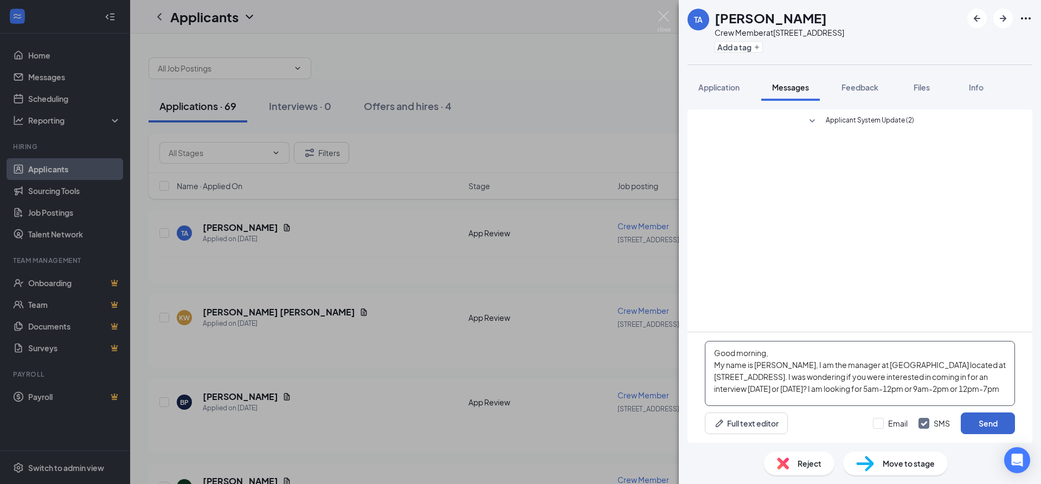
type textarea "Good morning, My name is [PERSON_NAME], I am the manager at [GEOGRAPHIC_DATA] l…"
click at [997, 419] on button "Send" at bounding box center [988, 424] width 54 height 22
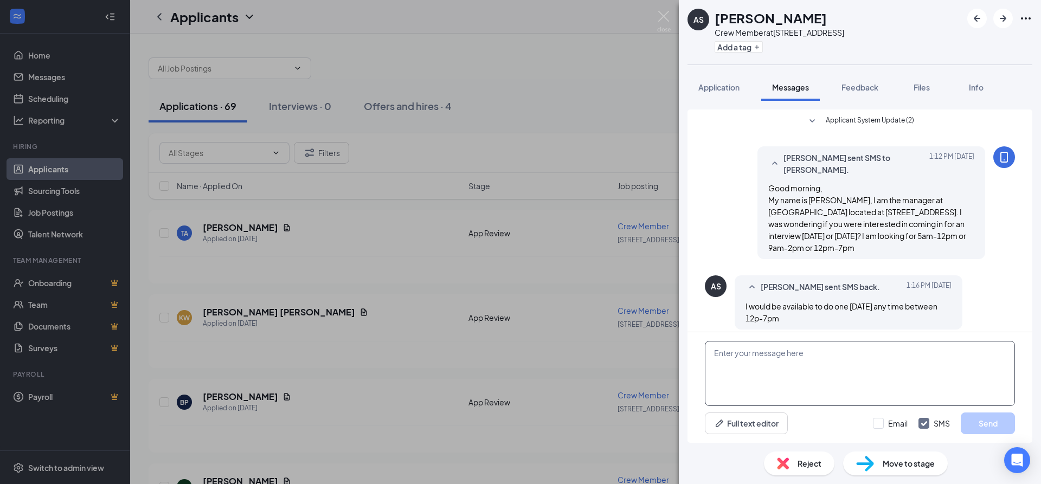
click at [799, 362] on textarea at bounding box center [860, 373] width 310 height 65
click at [782, 366] on textarea at bounding box center [860, 373] width 310 height 65
type textarea "I can interview you on thursday at 10:20am"
click at [978, 419] on button "Send" at bounding box center [988, 424] width 54 height 22
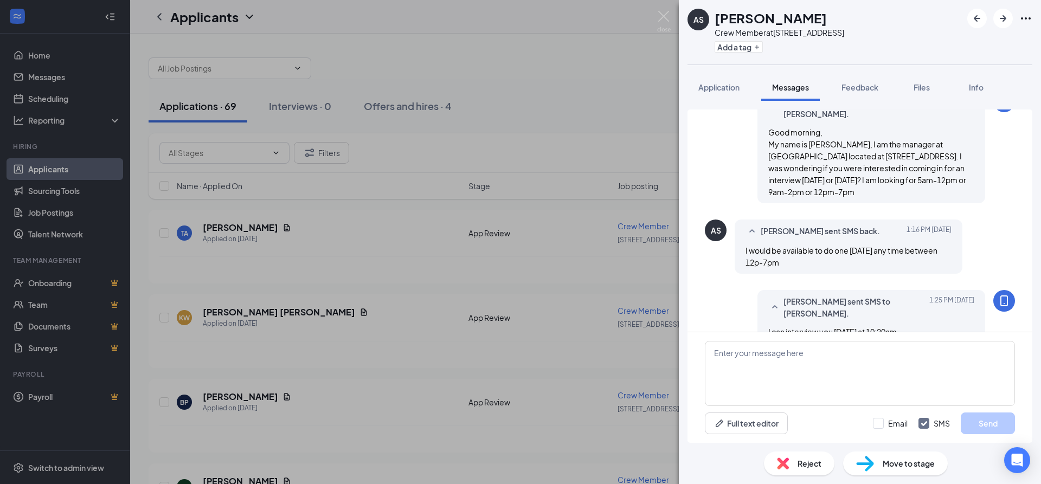
scroll to position [56, 0]
click at [885, 363] on textarea at bounding box center [860, 373] width 310 height 65
type textarea "i"
type textarea "k"
type textarea "latest i can do is 11am"
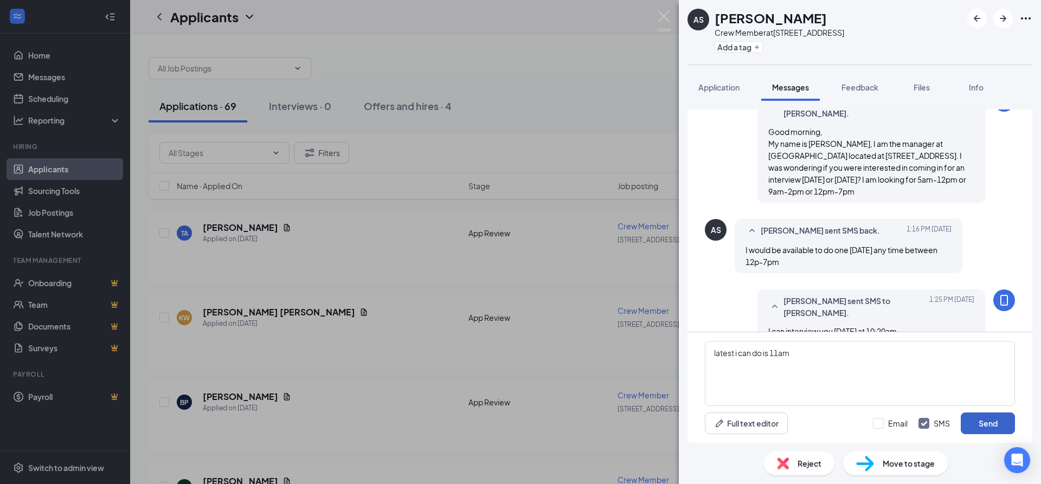
click at [988, 425] on button "Send" at bounding box center [988, 424] width 54 height 22
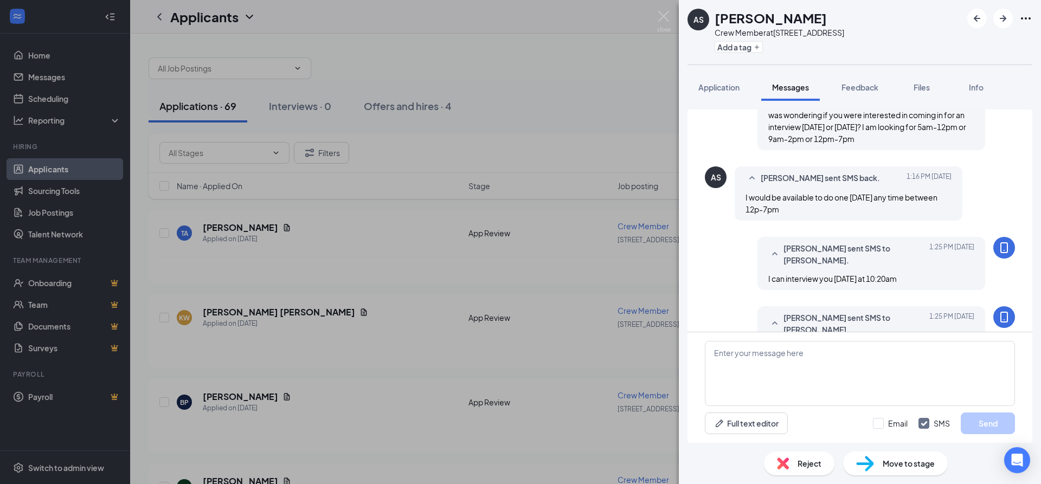
scroll to position [114, 0]
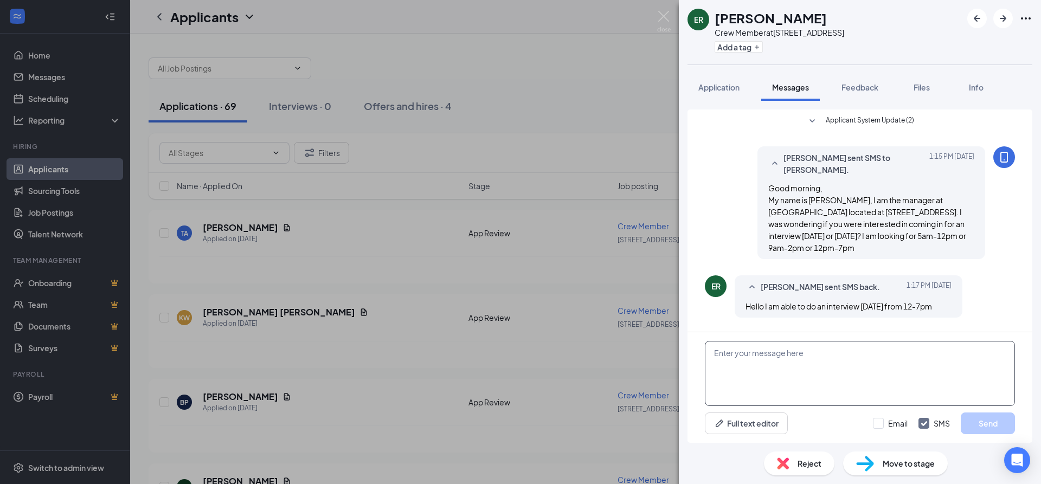
click at [800, 361] on textarea at bounding box center [860, 373] width 310 height 65
type textarea "is that your work availability?"
click at [985, 421] on button "Send" at bounding box center [988, 424] width 54 height 22
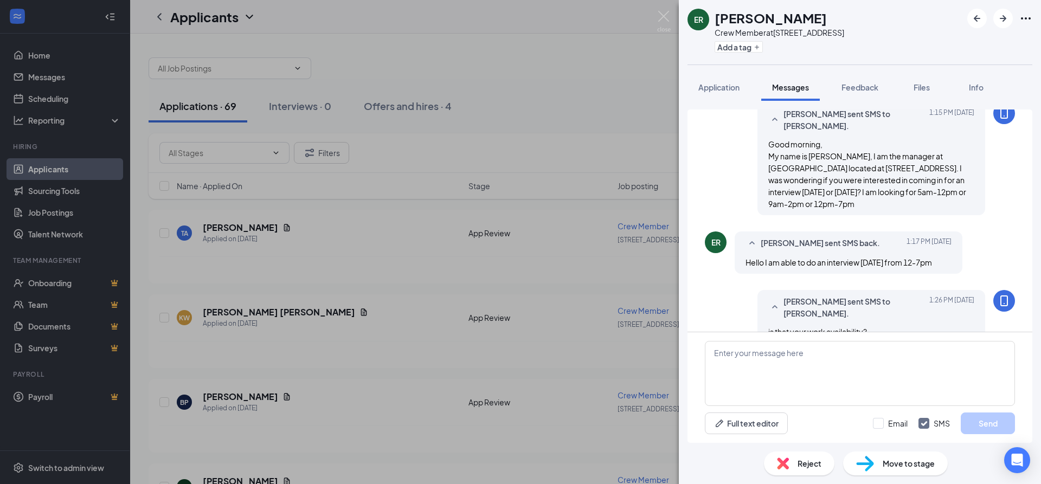
scroll to position [44, 0]
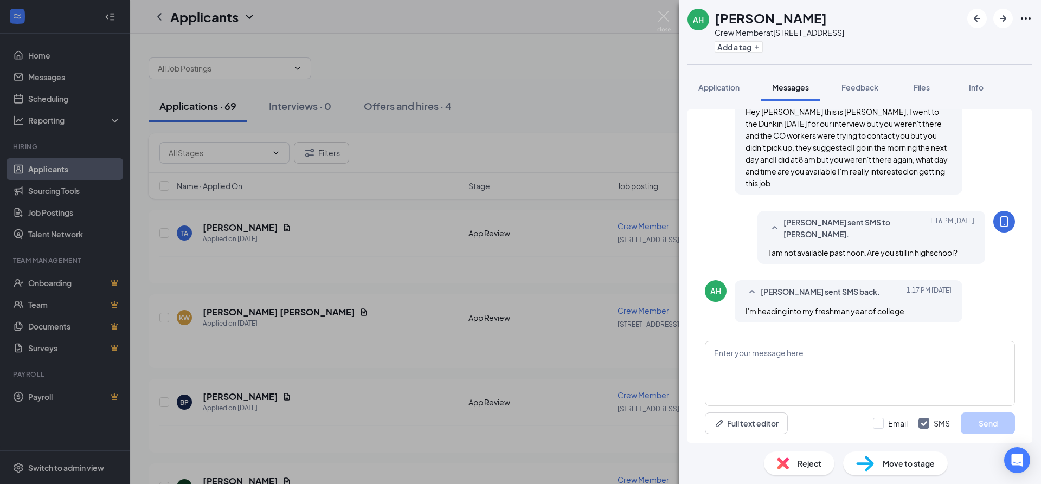
scroll to position [255, 0]
click at [847, 362] on textarea at bounding box center [860, 373] width 310 height 65
click at [935, 366] on textarea at bounding box center [860, 373] width 310 height 65
type textarea "what is your work availability?"
click at [984, 419] on button "Send" at bounding box center [988, 424] width 54 height 22
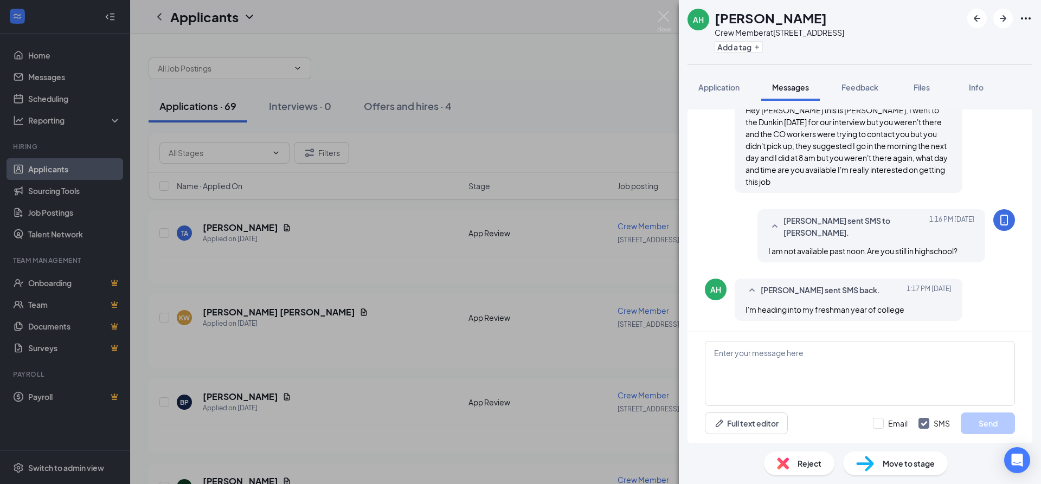
scroll to position [317, 0]
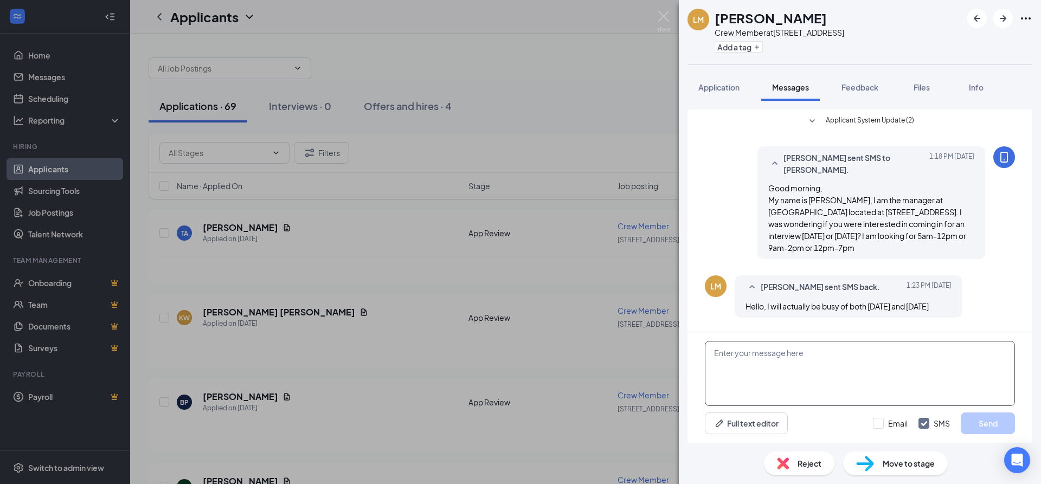
click at [773, 376] on textarea at bounding box center [860, 373] width 310 height 65
type textarea "I can do next week tuesday at 10:30am"
click at [982, 421] on button "Send" at bounding box center [988, 424] width 54 height 22
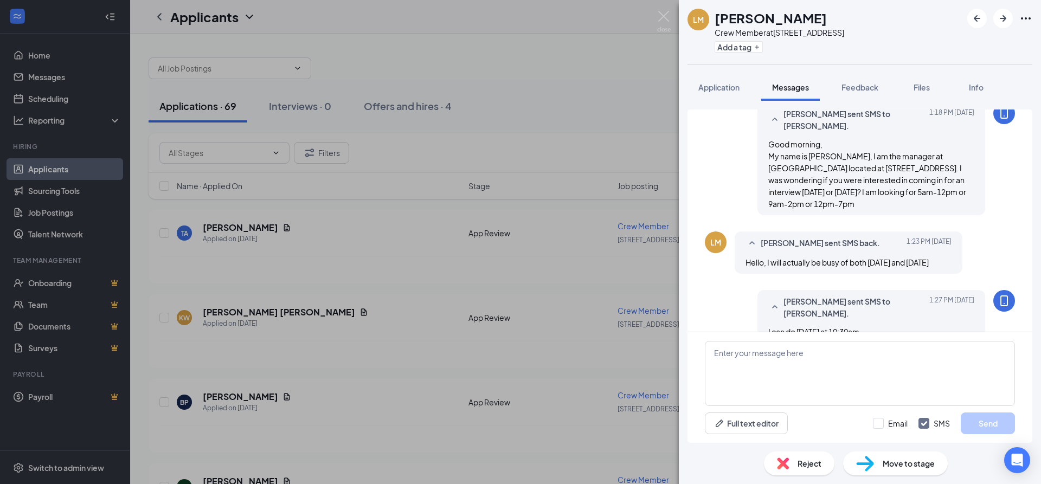
scroll to position [44, 0]
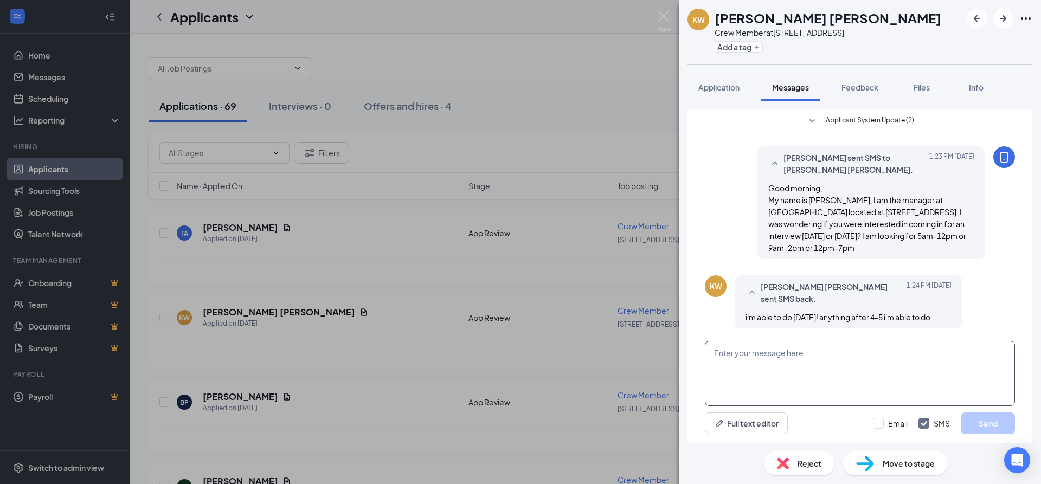
click at [858, 380] on textarea at bounding box center [860, 373] width 310 height 65
type textarea "Are you still in highschool?"
click at [975, 419] on button "Send" at bounding box center [988, 424] width 54 height 22
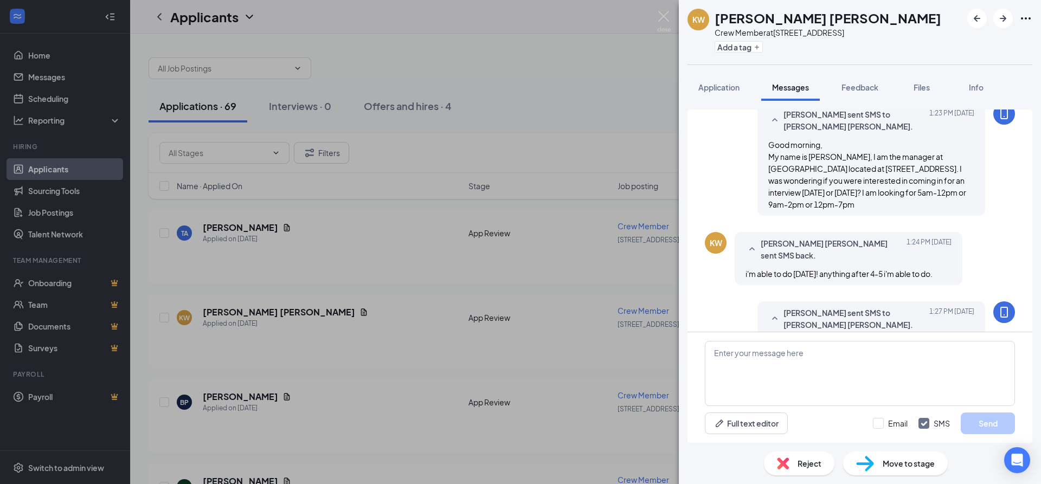
scroll to position [44, 0]
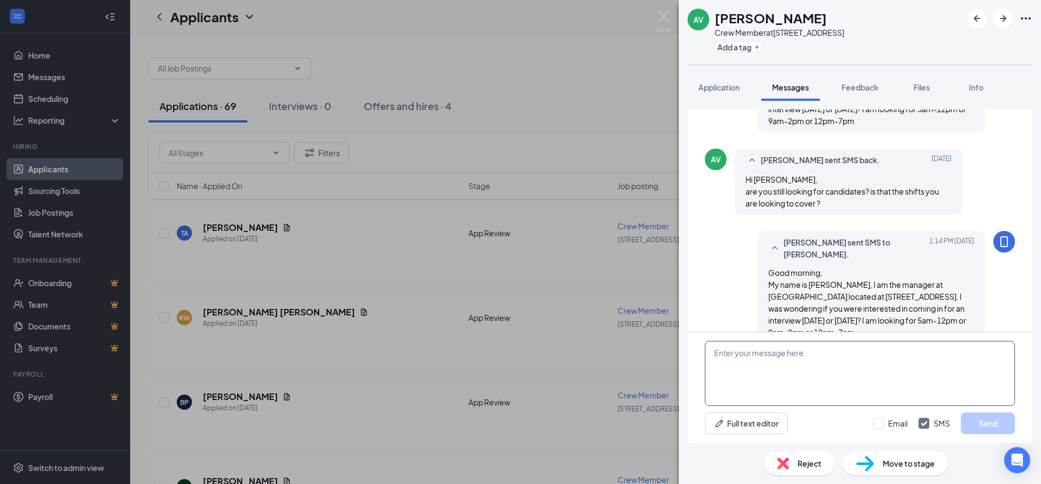
click at [872, 344] on textarea at bounding box center [860, 373] width 310 height 65
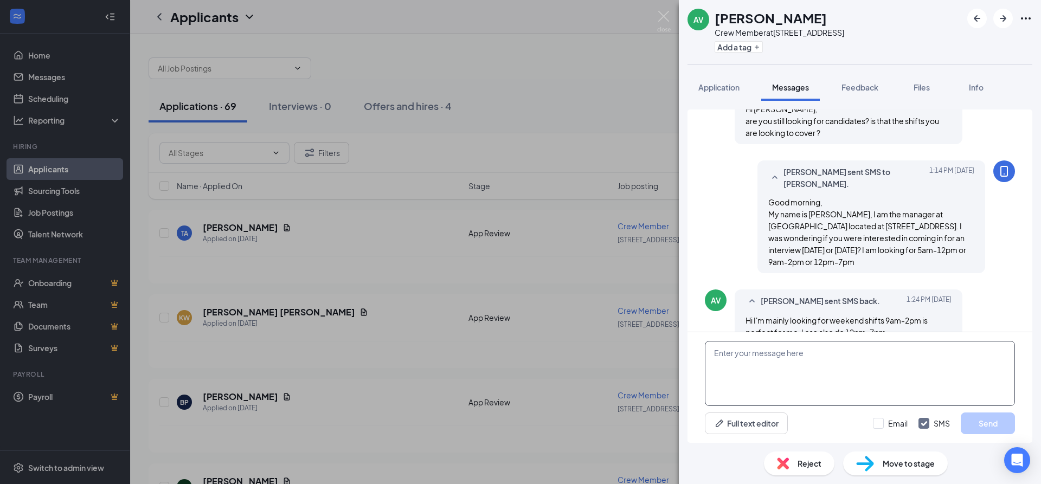
scroll to position [199, 0]
type textarea "For the weekends, i would need someone to work 5am-12pm or 6am-2pm"
click at [991, 426] on button "Send" at bounding box center [988, 424] width 54 height 22
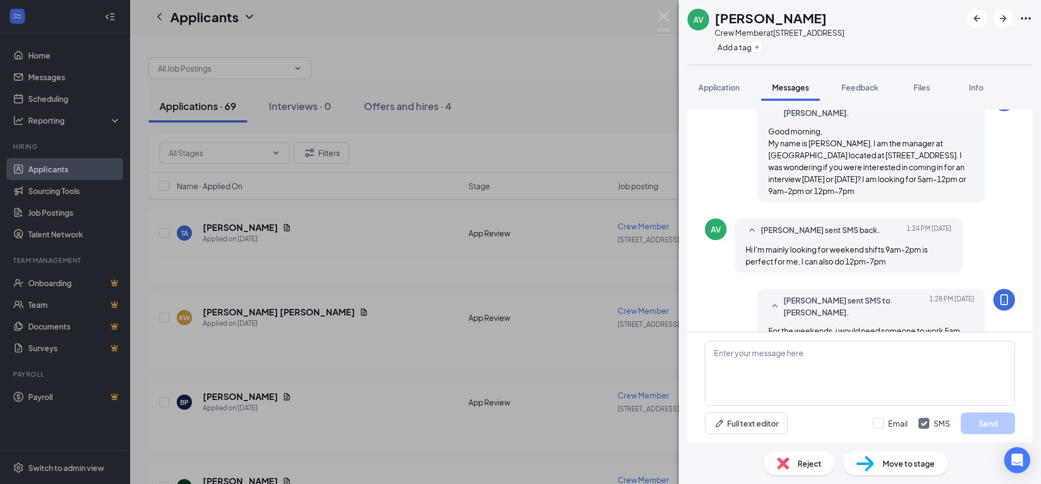
scroll to position [269, 0]
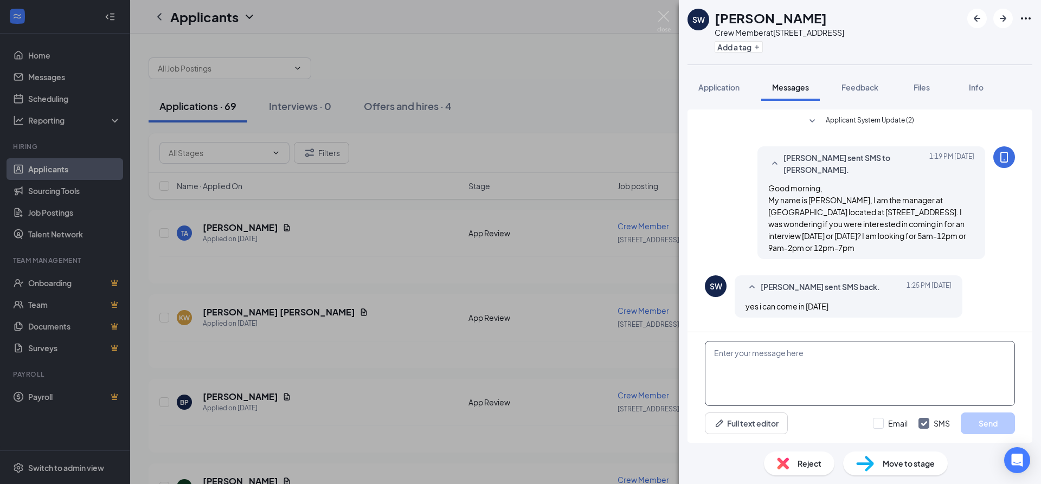
click at [835, 372] on textarea at bounding box center [860, 373] width 310 height 65
type textarea "what is your work availability?"
click at [988, 418] on button "Send" at bounding box center [988, 424] width 54 height 22
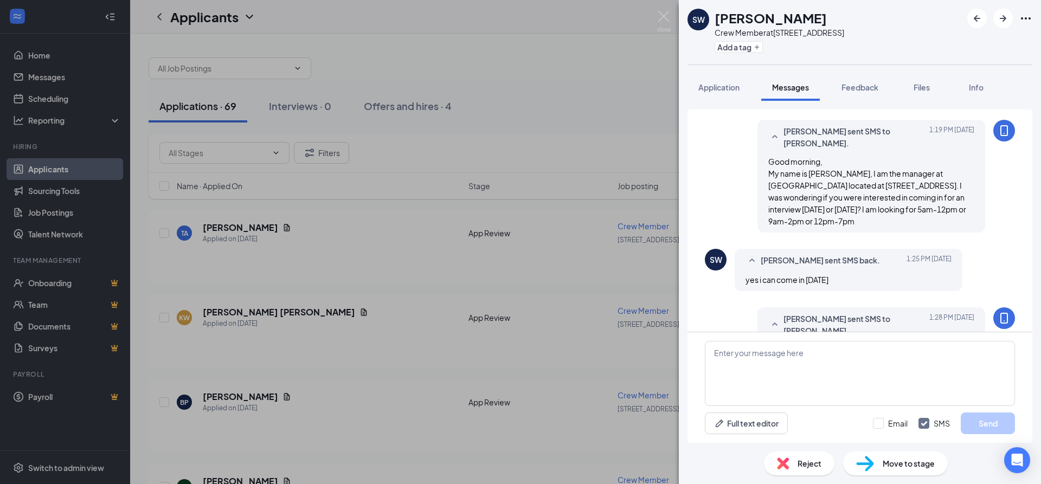
scroll to position [36, 0]
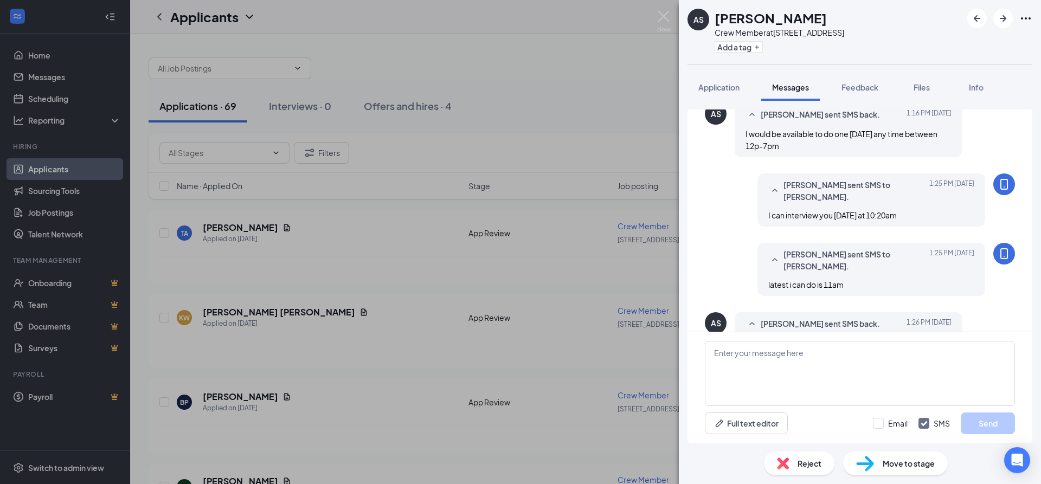
scroll to position [174, 0]
click at [785, 363] on textarea at bounding box center [860, 373] width 310 height 65
type textarea "i"
click at [860, 356] on textarea "okay perfect also what is your work availabiltiy>" at bounding box center [860, 373] width 310 height 65
drag, startPoint x: 904, startPoint y: 356, endPoint x: 878, endPoint y: 355, distance: 26.1
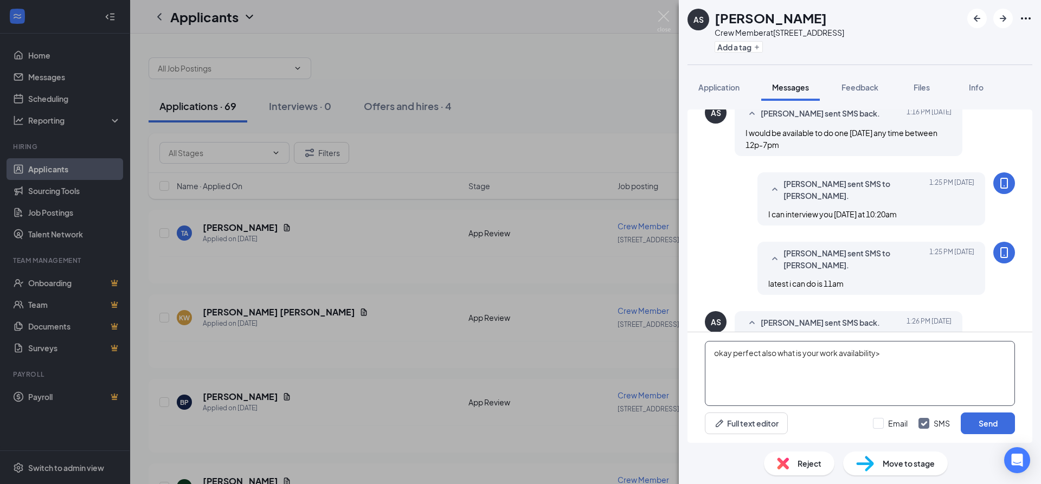
click at [878, 355] on textarea "okay perfect also what is your work availability>" at bounding box center [860, 373] width 310 height 65
type textarea "okay perfect also what is your work availability?"
click at [992, 422] on button "Send" at bounding box center [988, 424] width 54 height 22
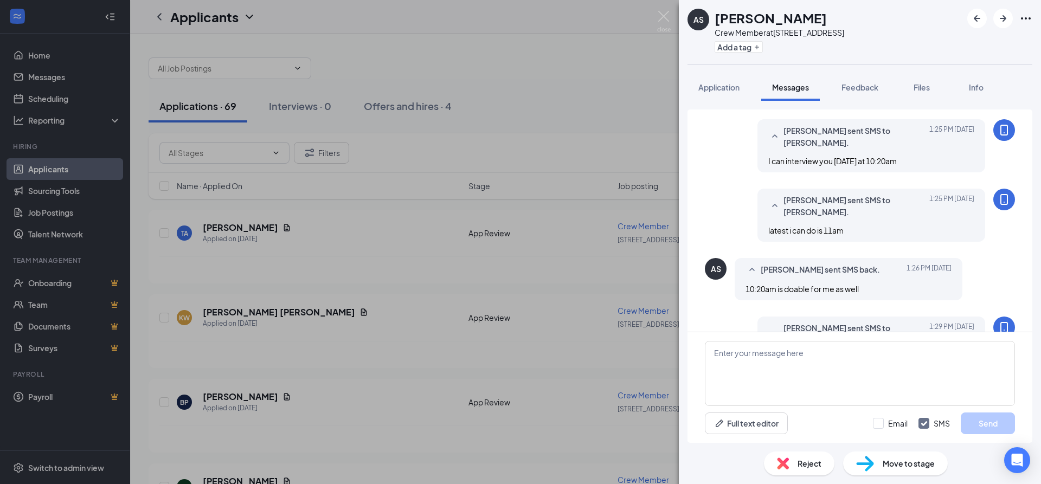
scroll to position [232, 0]
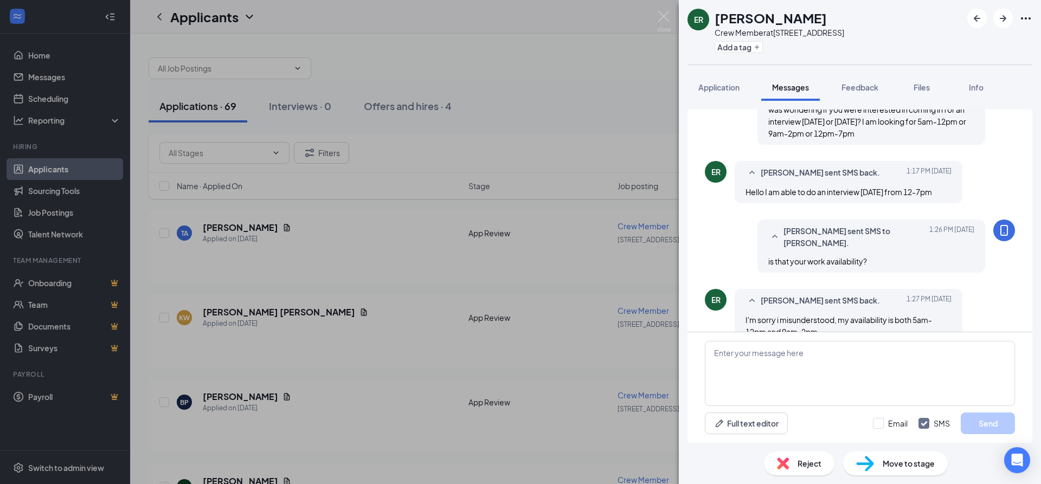
scroll to position [115, 0]
click at [828, 378] on textarea at bounding box center [860, 373] width 310 height 65
click at [840, 365] on textarea at bounding box center [860, 373] width 310 height 65
type textarea "I can interview you on friday at 11:30am"
click at [980, 426] on button "Send" at bounding box center [988, 424] width 54 height 22
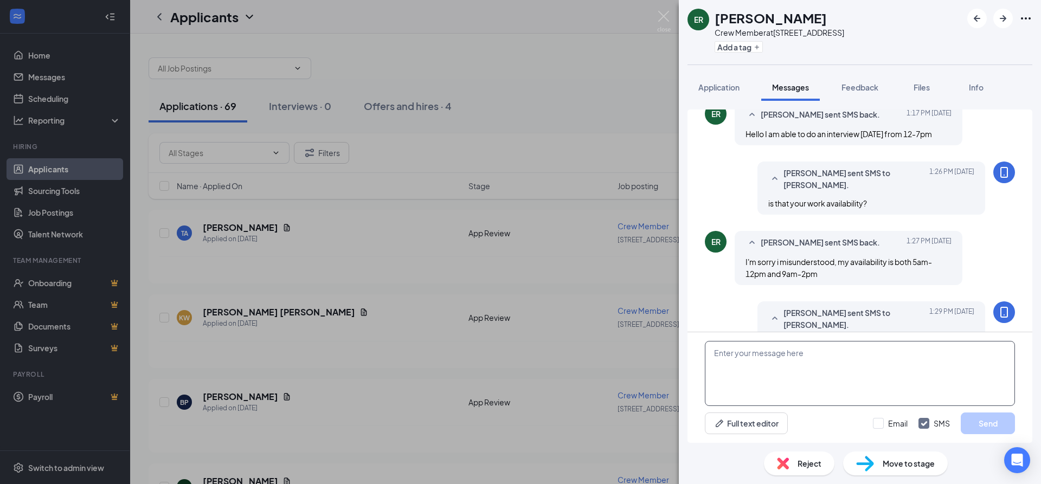
scroll to position [174, 0]
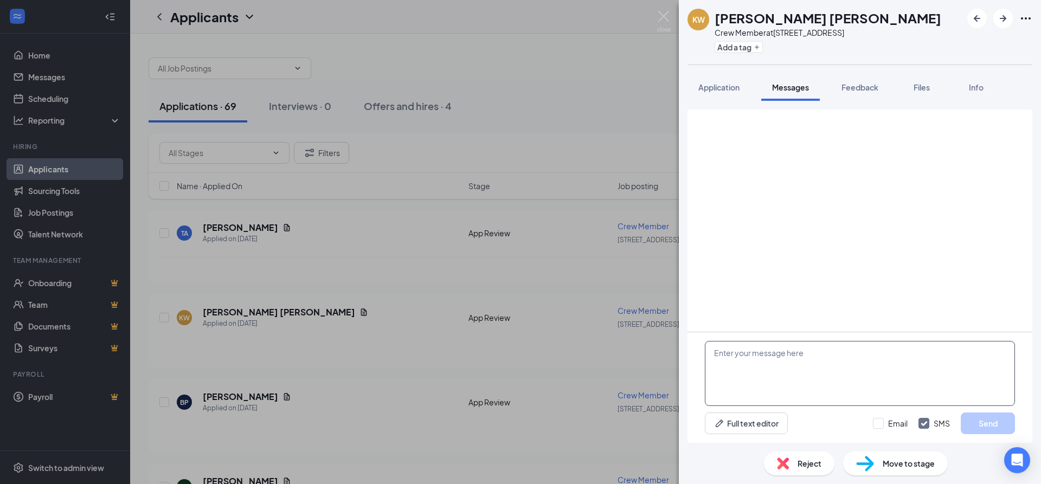
click at [816, 353] on textarea at bounding box center [860, 373] width 310 height 65
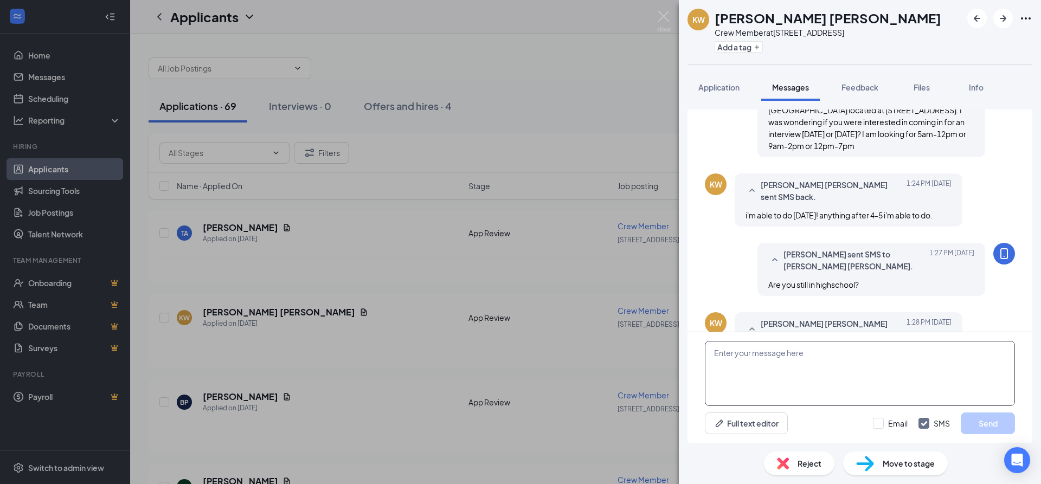
scroll to position [103, 0]
type textarea "Unfortunately, I do not hire any one in high school due to the store closing pr…"
click at [971, 414] on button "Send" at bounding box center [988, 424] width 54 height 22
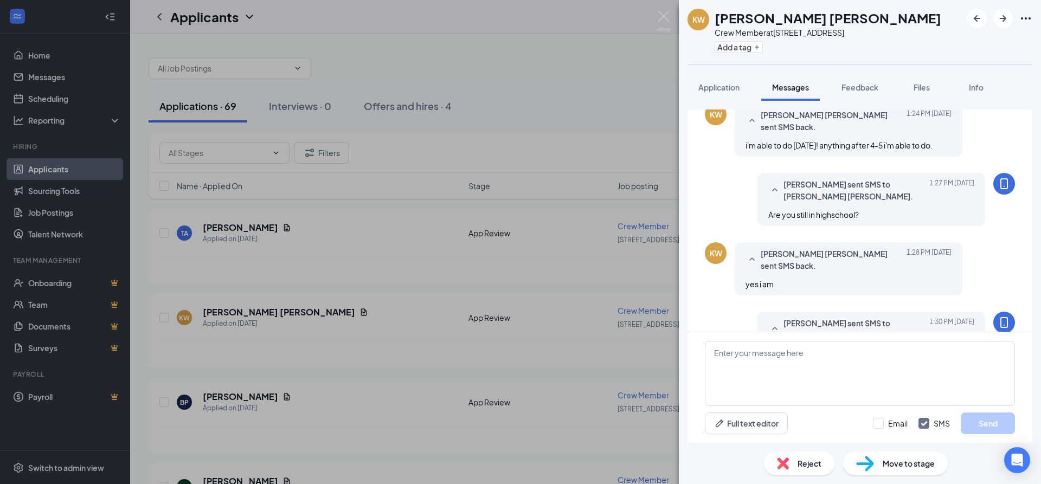
scroll to position [174, 0]
